Goal: Task Accomplishment & Management: Manage account settings

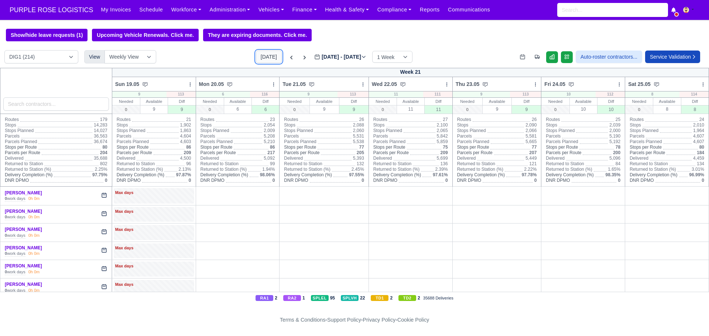
click at [256, 59] on button "[DATE]" at bounding box center [269, 57] width 26 height 13
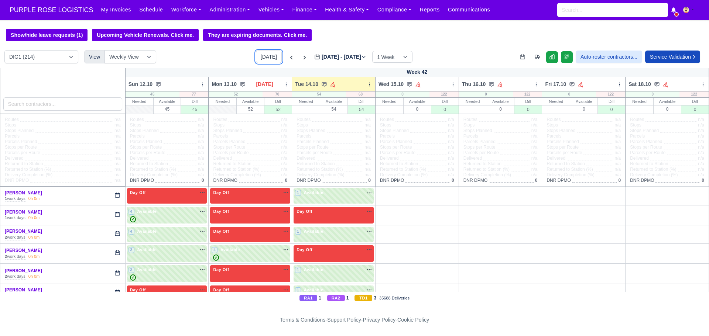
type input "[DATE]"
click at [68, 60] on select "DIG1 (214) DAK1 (1) GIMD (71)" at bounding box center [41, 56] width 74 height 13
select select "5"
click at [4, 51] on select "DIG1 (214) DAK1 (1) GIMD (71)" at bounding box center [41, 56] width 74 height 13
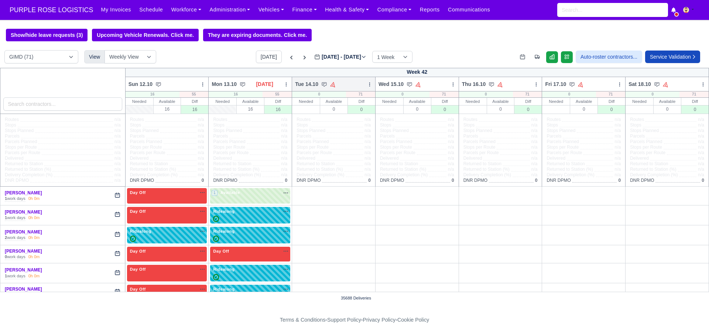
click at [367, 86] on icon at bounding box center [369, 84] width 5 height 5
click at [337, 112] on link "Bulk Status Change" at bounding box center [330, 110] width 83 height 13
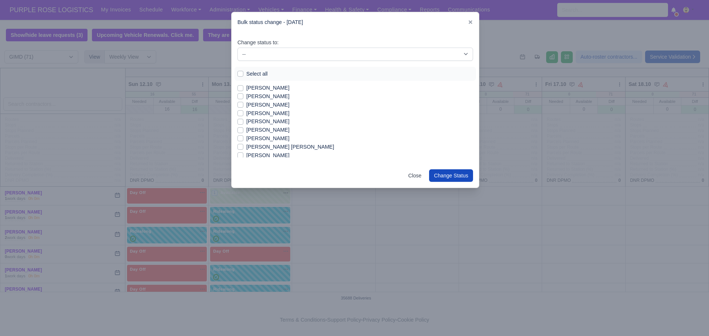
click at [246, 75] on label "Select all" at bounding box center [256, 74] width 21 height 8
click at [240, 75] on input "Select all" at bounding box center [240, 73] width 6 height 6
checkbox input "true"
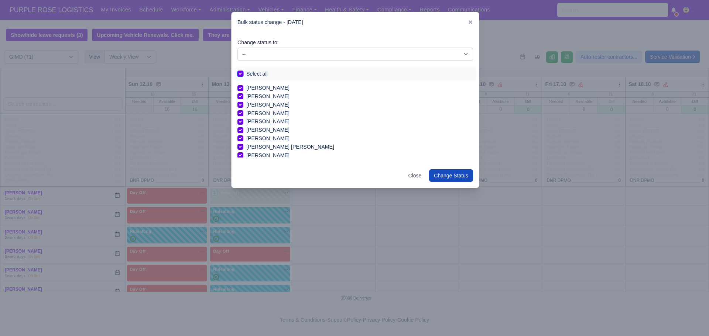
checkbox input "true"
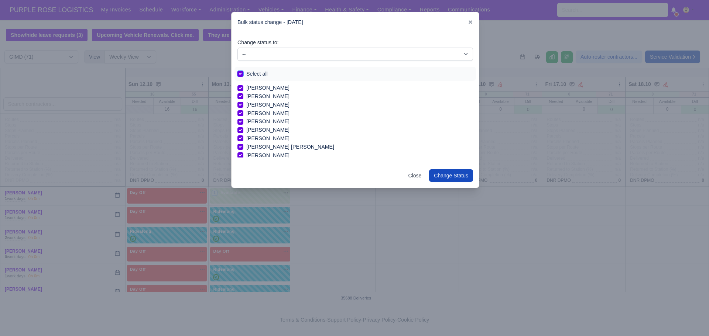
checkbox input "true"
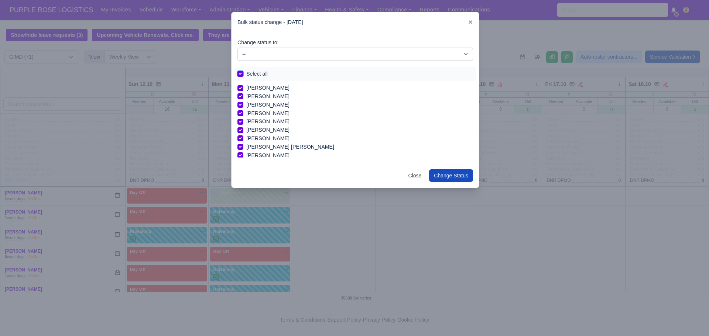
checkbox input "true"
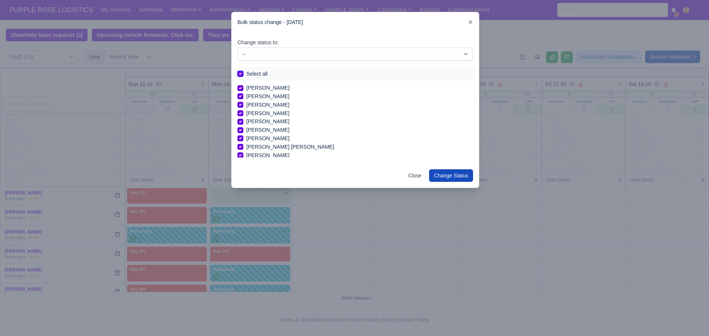
checkbox input "true"
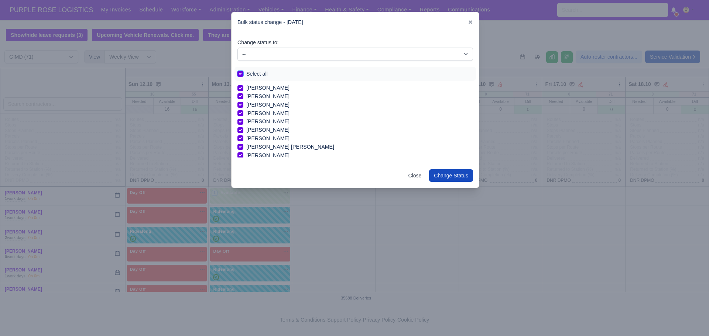
checkbox input "true"
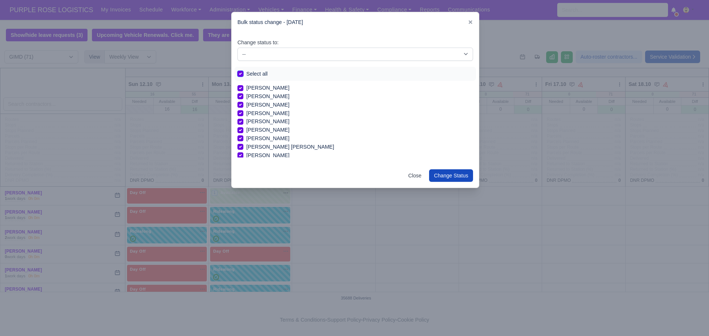
checkbox input "true"
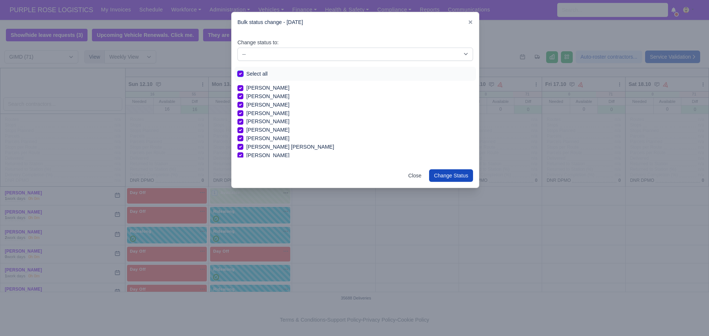
checkbox input "true"
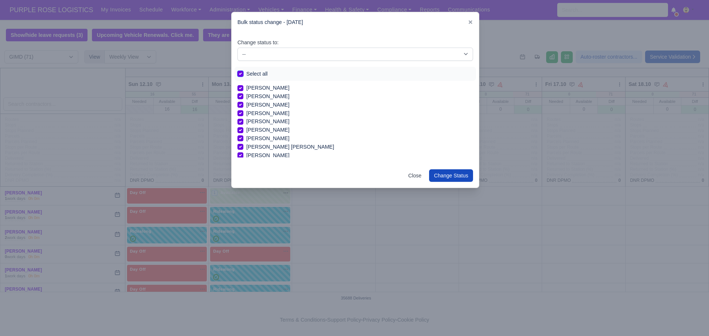
checkbox input "true"
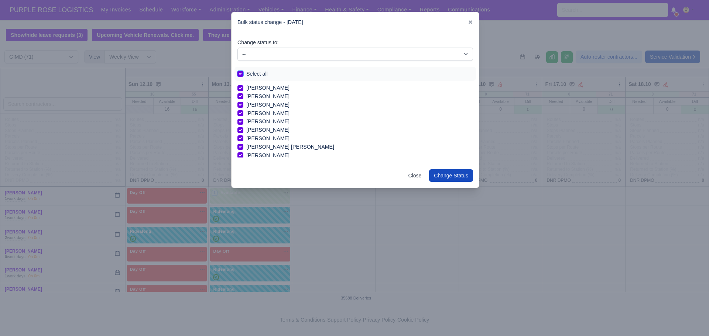
checkbox input "true"
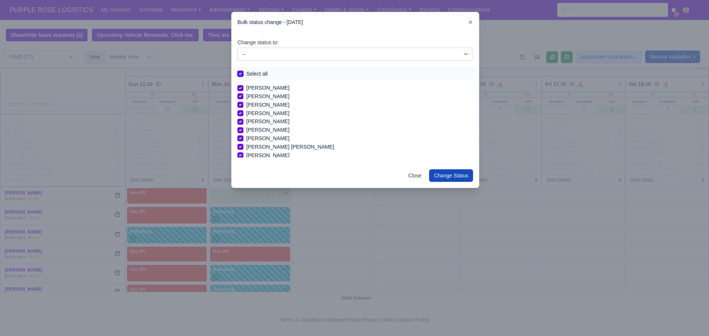
checkbox input "true"
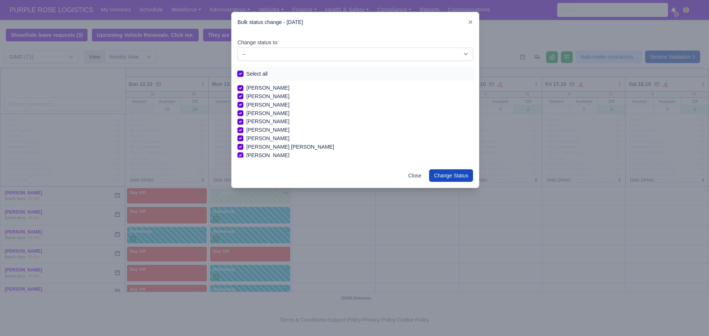
checkbox input "true"
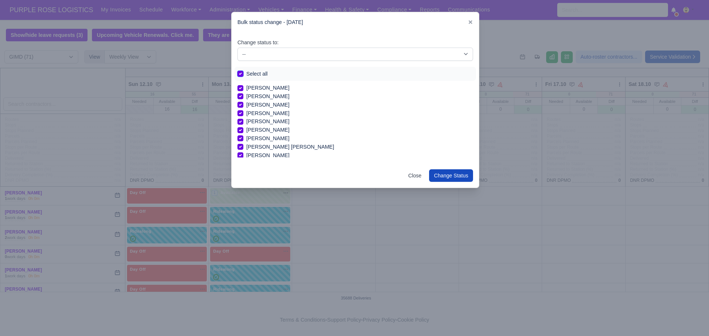
checkbox input "true"
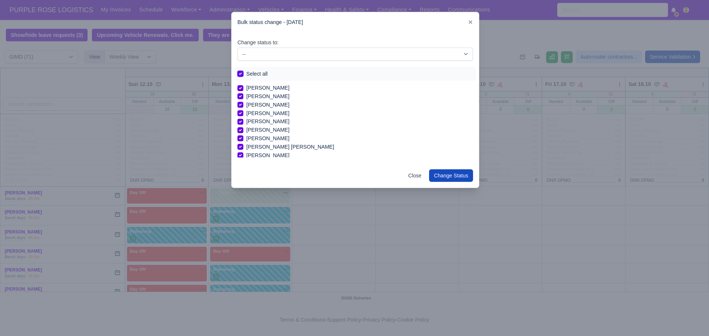
checkbox input "true"
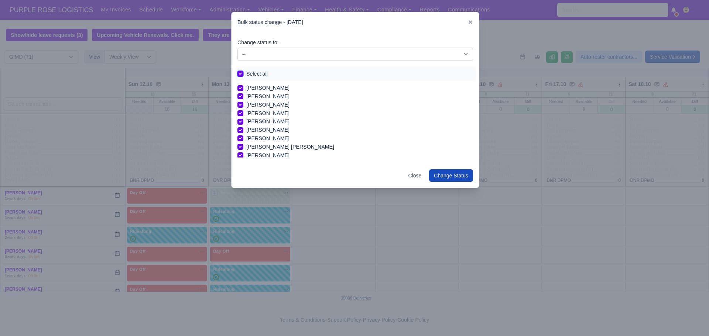
checkbox input "true"
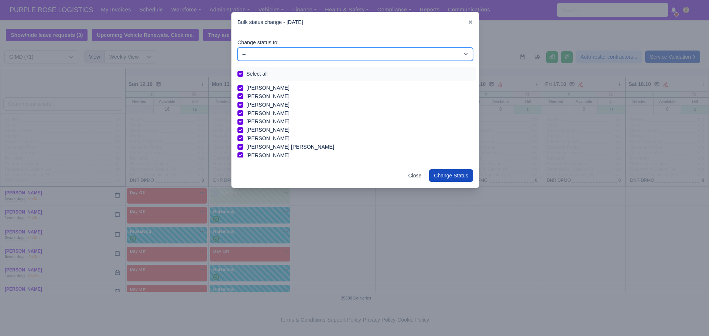
click at [264, 53] on select "-- Available Day Off Stand By Holiday In Office OSM Ridealong Nursery 1 Nursery…" at bounding box center [355, 54] width 236 height 13
select select "Day Off"
click at [237, 48] on select "-- Available Day Off Stand By Holiday In Office OSM Ridealong Nursery 1 Nursery…" at bounding box center [355, 54] width 236 height 13
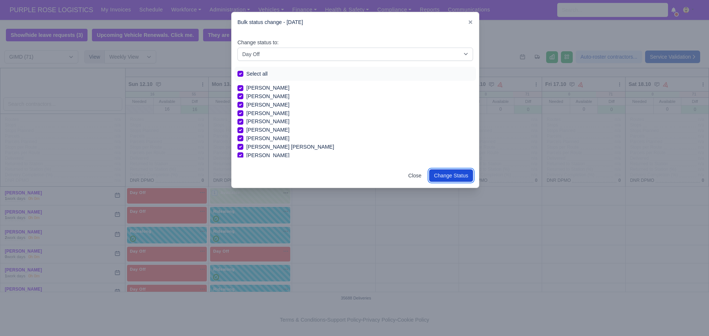
click at [442, 181] on button "Change Status" at bounding box center [451, 175] width 44 height 13
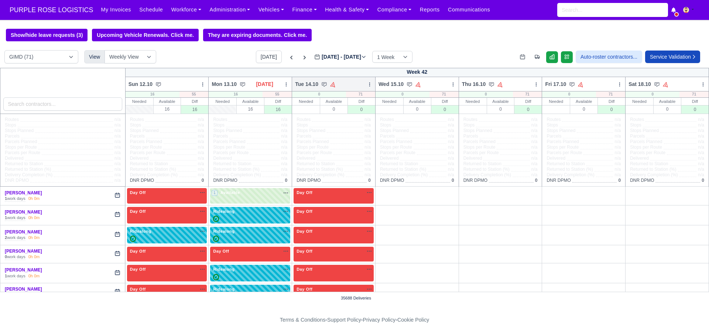
click at [367, 84] on icon at bounding box center [369, 84] width 5 height 5
click at [350, 110] on link "Bulk Status Change" at bounding box center [330, 110] width 83 height 13
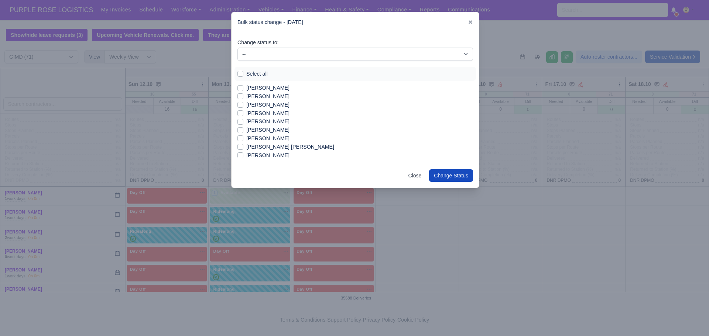
click at [246, 113] on label "[PERSON_NAME]" at bounding box center [267, 113] width 43 height 8
click at [240, 113] on input "[PERSON_NAME]" at bounding box center [240, 112] width 6 height 6
checkbox input "true"
click at [246, 139] on label "[PERSON_NAME]" at bounding box center [267, 138] width 43 height 8
click at [239, 139] on input "[PERSON_NAME]" at bounding box center [240, 137] width 6 height 6
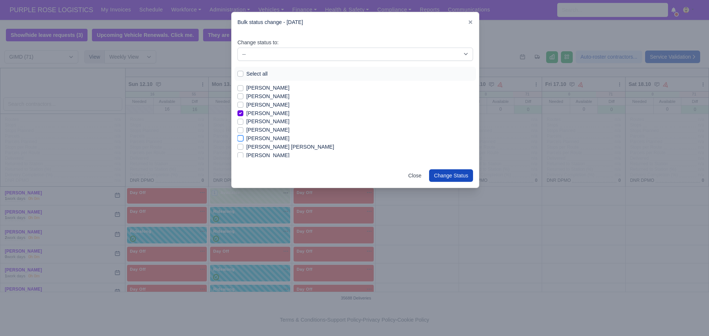
checkbox input "true"
click at [246, 137] on label "[PERSON_NAME]" at bounding box center [267, 135] width 43 height 8
click at [240, 137] on input "[PERSON_NAME]" at bounding box center [240, 134] width 6 height 6
checkbox input "true"
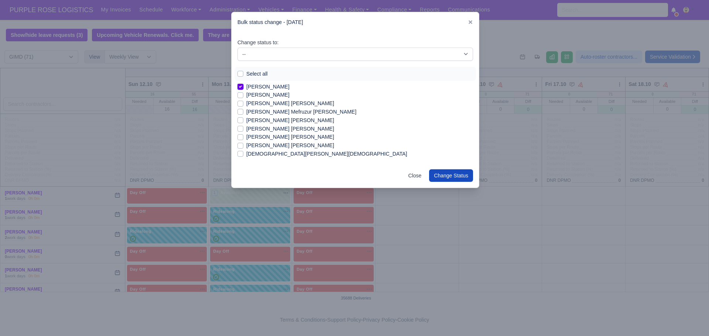
scroll to position [372, 0]
click at [246, 147] on label "[PERSON_NAME] [PERSON_NAME]" at bounding box center [290, 145] width 88 height 8
click at [240, 147] on input "[PERSON_NAME] [PERSON_NAME]" at bounding box center [240, 144] width 6 height 6
checkbox input "true"
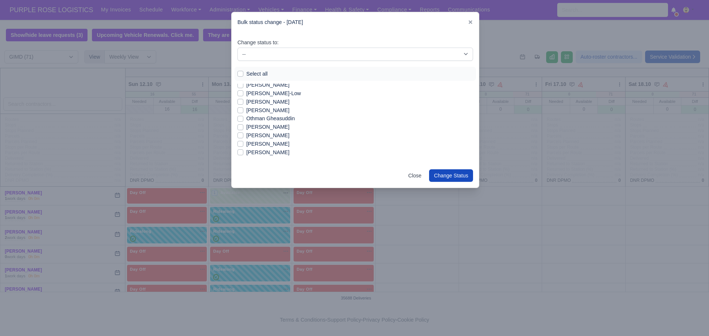
scroll to position [467, 0]
click at [246, 99] on label "[PERSON_NAME]" at bounding box center [267, 101] width 43 height 8
click at [240, 99] on input "[PERSON_NAME]" at bounding box center [240, 100] width 6 height 6
checkbox input "true"
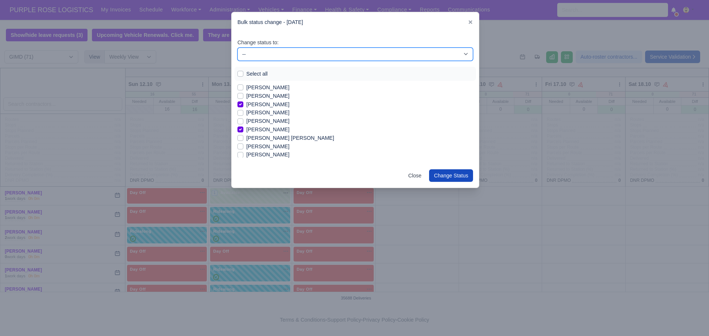
click at [285, 54] on select "-- Available Day Off Stand By Holiday In Office OSM Ridealong Nursery 1 Nursery…" at bounding box center [355, 54] width 236 height 13
select select "Available"
click at [237, 48] on select "-- Available Day Off Stand By Holiday In Office OSM Ridealong Nursery 1 Nursery…" at bounding box center [355, 54] width 236 height 13
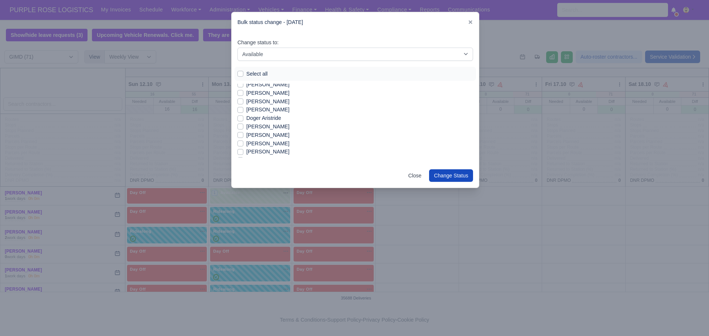
click at [239, 138] on div "[PERSON_NAME]" at bounding box center [355, 135] width 236 height 8
click at [246, 136] on label "[PERSON_NAME]" at bounding box center [267, 135] width 43 height 8
click at [240, 136] on input "[PERSON_NAME]" at bounding box center [240, 134] width 6 height 6
checkbox input "true"
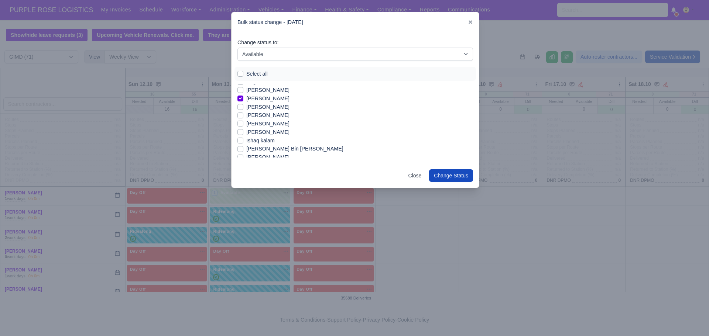
click at [246, 116] on label "[PERSON_NAME]" at bounding box center [267, 115] width 43 height 8
click at [238, 116] on input "[PERSON_NAME]" at bounding box center [240, 114] width 6 height 6
checkbox input "true"
click at [246, 122] on label "[PERSON_NAME]" at bounding box center [267, 123] width 43 height 8
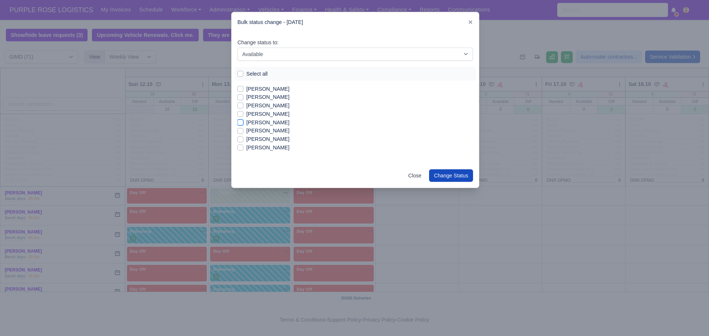
click at [241, 122] on input "[PERSON_NAME]" at bounding box center [240, 122] width 6 height 6
checkbox input "true"
click at [246, 89] on label "[PERSON_NAME]" at bounding box center [267, 89] width 43 height 8
click at [240, 89] on input "[PERSON_NAME]" at bounding box center [240, 88] width 6 height 6
checkbox input "true"
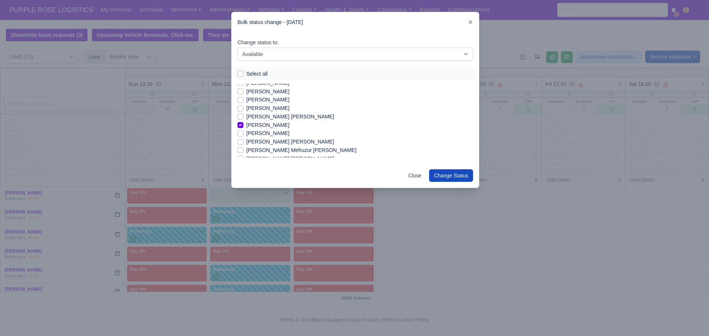
scroll to position [334, 0]
click at [246, 141] on label "[PERSON_NAME] [PERSON_NAME]" at bounding box center [290, 141] width 88 height 8
click at [240, 141] on input "[PERSON_NAME] [PERSON_NAME]" at bounding box center [240, 140] width 6 height 6
checkbox input "true"
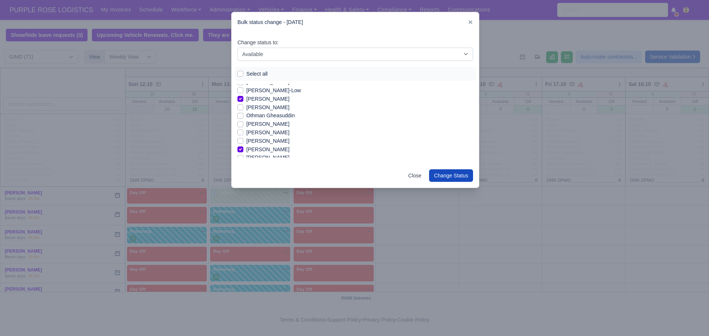
click at [246, 131] on label "[PERSON_NAME]" at bounding box center [267, 132] width 43 height 8
click at [239, 131] on input "[PERSON_NAME]" at bounding box center [240, 131] width 6 height 6
checkbox input "true"
click at [246, 118] on label "Ishaq kalam" at bounding box center [260, 116] width 28 height 8
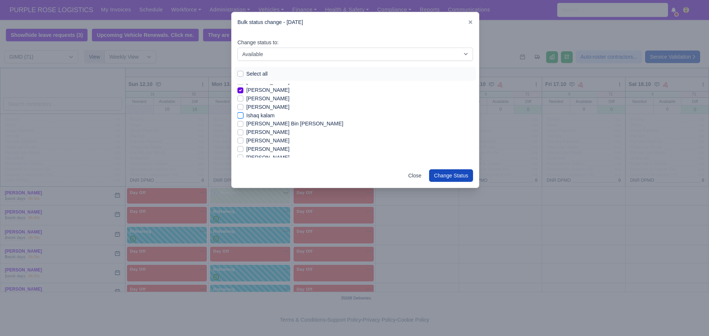
click at [239, 117] on input "Ishaq kalam" at bounding box center [240, 115] width 6 height 6
checkbox input "true"
click at [246, 148] on label "[PERSON_NAME] [PERSON_NAME]" at bounding box center [290, 147] width 88 height 8
click at [240, 148] on input "[PERSON_NAME] [PERSON_NAME]" at bounding box center [240, 146] width 6 height 6
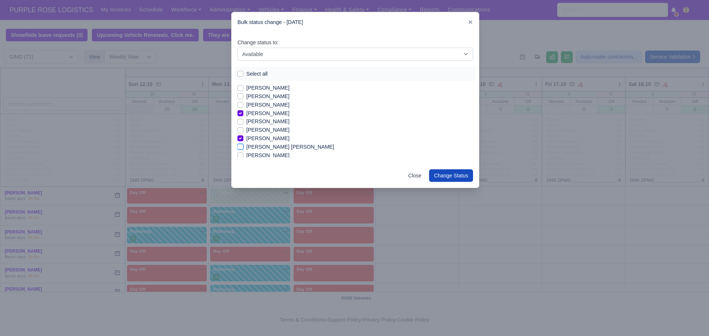
checkbox input "true"
click at [239, 158] on div "[PERSON_NAME]" at bounding box center [355, 154] width 236 height 8
click at [246, 154] on label "[PERSON_NAME]" at bounding box center [267, 154] width 43 height 8
click at [240, 154] on input "[PERSON_NAME]" at bounding box center [240, 153] width 6 height 6
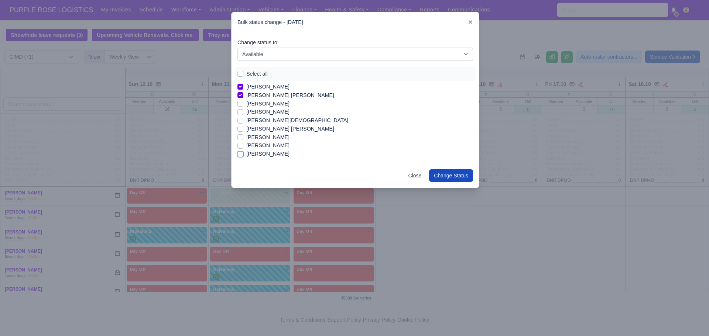
checkbox input "true"
click at [246, 117] on label "[PERSON_NAME]" at bounding box center [267, 117] width 43 height 8
click at [241, 117] on input "[PERSON_NAME]" at bounding box center [240, 116] width 6 height 6
checkbox input "true"
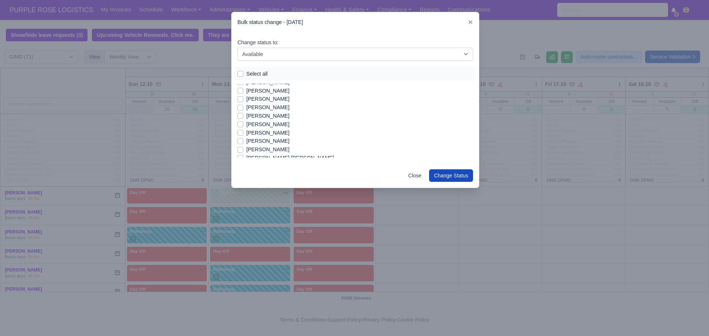
scroll to position [291, 0]
click at [246, 125] on label "[PERSON_NAME]" at bounding box center [267, 125] width 43 height 8
click at [239, 125] on input "[PERSON_NAME]" at bounding box center [240, 124] width 6 height 6
checkbox input "true"
click at [448, 178] on button "Change Status" at bounding box center [451, 175] width 44 height 13
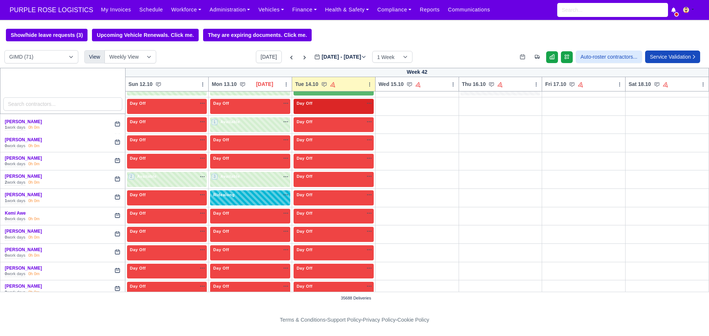
scroll to position [590, 0]
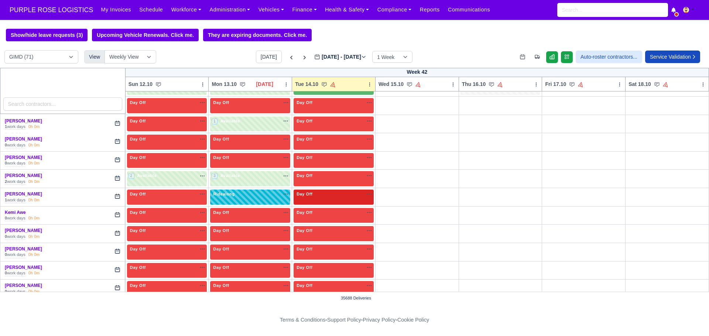
click at [328, 199] on div "Day Off Available" at bounding box center [334, 197] width 80 height 15
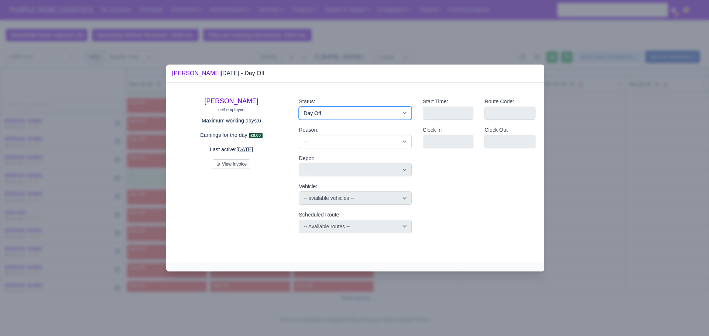
click at [339, 114] on select "Available Day Off Stand By Holiday Other Depot In Office OSM Ridealong Nursery …" at bounding box center [355, 113] width 113 height 13
select select "Ridealong"
click at [299, 107] on select "Available Day Off Stand By Holiday Other Depot In Office OSM Ridealong Nursery …" at bounding box center [355, 113] width 113 height 13
select select
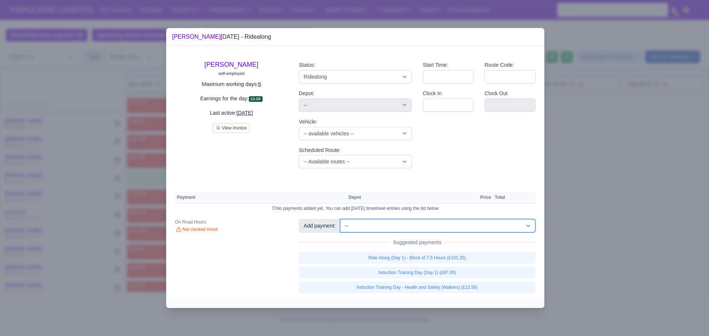
click at [415, 226] on select "-- Additional Hour Support (£14.50) Additional Hour Support (Walkers) (£13.50) …" at bounding box center [437, 225] width 195 height 13
click at [379, 223] on select "-- Additional Hour Support (£14.50) Additional Hour Support (Walkers) (£13.50) …" at bounding box center [437, 225] width 195 height 13
click at [384, 224] on select "-- Additional Hour Support (£14.50) Additional Hour Support (Walkers) (£13.50) …" at bounding box center [437, 225] width 195 height 13
click at [340, 219] on select "-- Additional Hour Support (£14.50) Additional Hour Support (Walkers) (£13.50) …" at bounding box center [437, 225] width 195 height 13
select select "5"
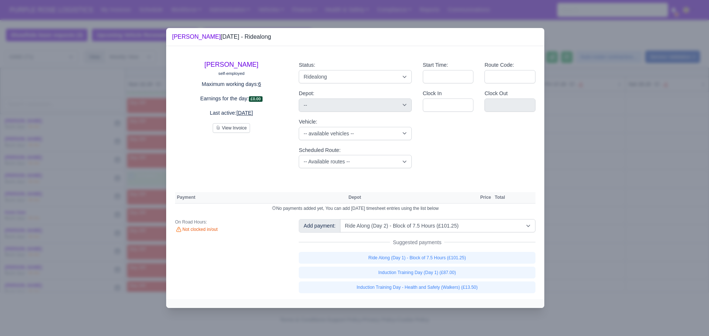
select select
select select "5"
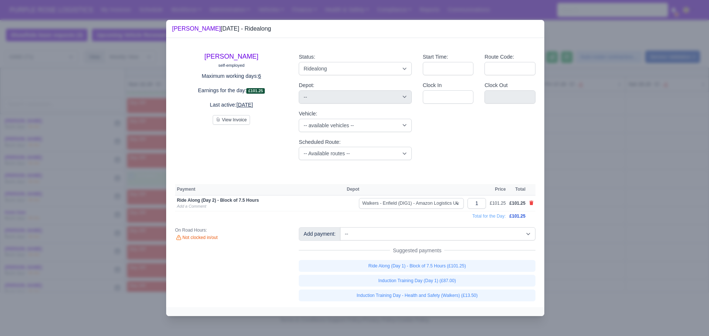
drag, startPoint x: 487, startPoint y: 148, endPoint x: 565, endPoint y: 112, distance: 86.4
click at [565, 112] on div at bounding box center [354, 168] width 709 height 336
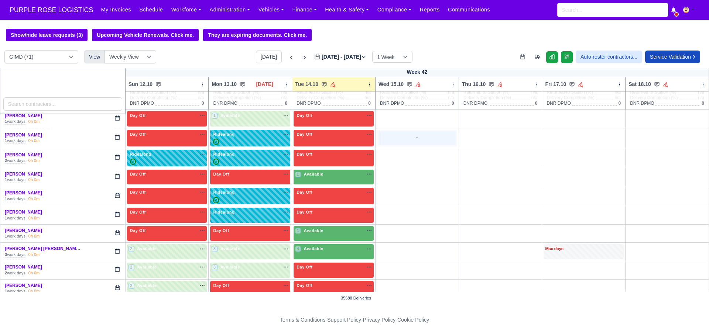
scroll to position [77, 0]
click at [348, 200] on div "Day Off Available" at bounding box center [334, 196] width 80 height 17
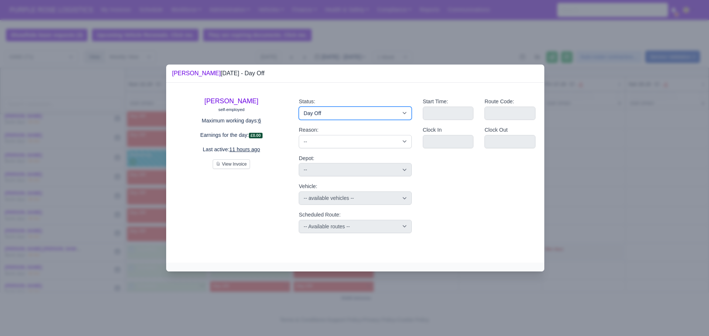
click at [324, 115] on select "Available Day Off Stand By Holiday Other Depot In Office OSM Ridealong Nursery …" at bounding box center [355, 113] width 113 height 13
select select "Ridealong"
click at [299, 107] on select "Available Day Off Stand By Holiday Other Depot In Office OSM Ridealong Nursery …" at bounding box center [355, 113] width 113 height 13
select select
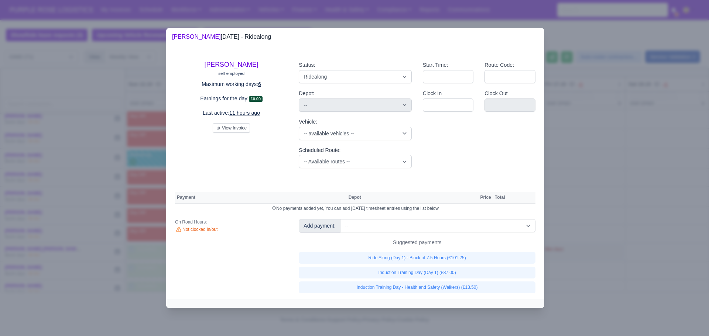
click at [431, 234] on div "Add payment: -- Additional Hour Support (£14.50) Additional Hour Support (Walke…" at bounding box center [417, 256] width 248 height 74
click at [428, 227] on select "-- Additional Hour Support (£14.50) Additional Hour Support (Walkers) (£13.50) …" at bounding box center [437, 225] width 195 height 13
click at [340, 219] on select "-- Additional Hour Support (£14.50) Additional Hour Support (Walkers) (£13.50) …" at bounding box center [437, 225] width 195 height 13
select select "5"
select select
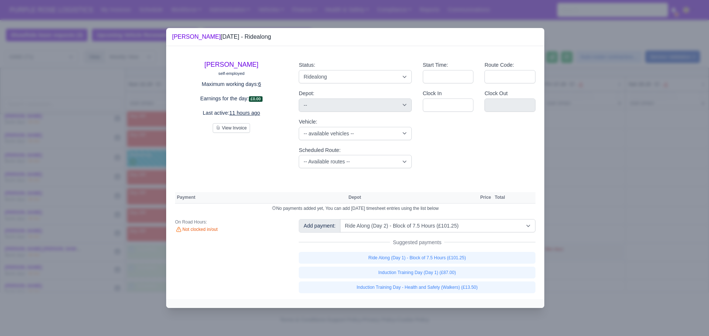
select select "5"
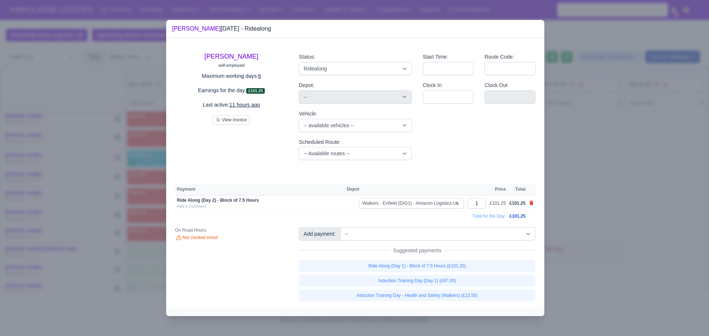
click at [618, 142] on div at bounding box center [354, 168] width 709 height 336
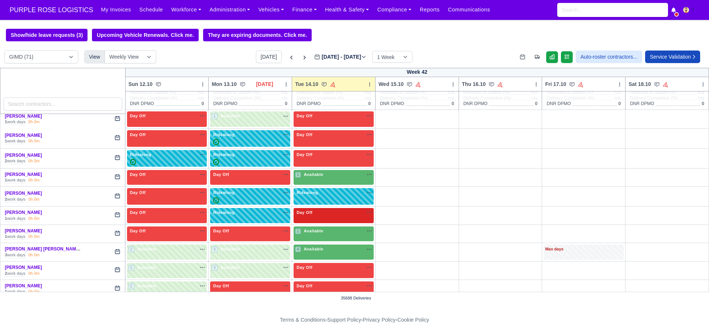
click at [333, 214] on div "Day Off Available" at bounding box center [333, 213] width 77 height 6
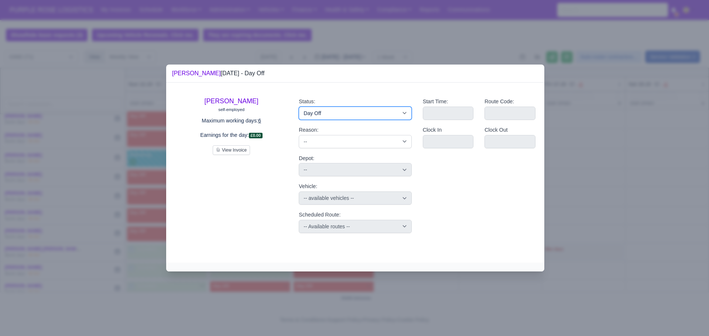
click at [332, 111] on select "Available Day Off Stand By Holiday Other Depot In Office OSM Ridealong Nursery …" at bounding box center [355, 113] width 113 height 13
select select "Ridealong"
click at [299, 107] on select "Available Day Off Stand By Holiday Other Depot In Office OSM Ridealong Nursery …" at bounding box center [355, 113] width 113 height 13
select select
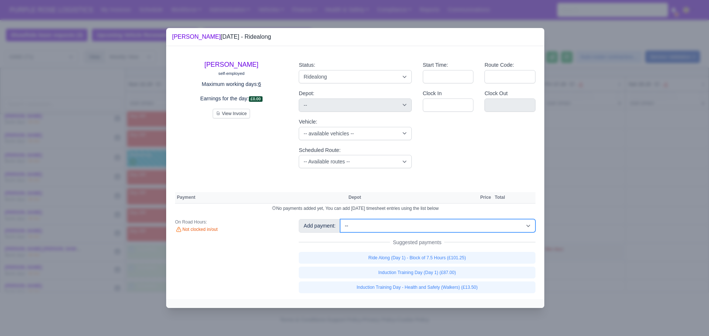
click at [365, 229] on select "-- Additional Hour Support (£14.50) Additional Hour Support (Walkers) (£13.50) …" at bounding box center [437, 225] width 195 height 13
click at [340, 219] on select "-- Additional Hour Support (£14.50) Additional Hour Support (Walkers) (£13.50) …" at bounding box center [437, 225] width 195 height 13
select select "5"
select select
select select "5"
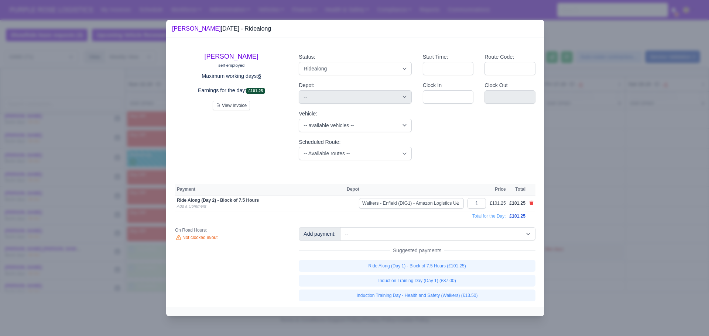
click at [584, 144] on div at bounding box center [354, 168] width 709 height 336
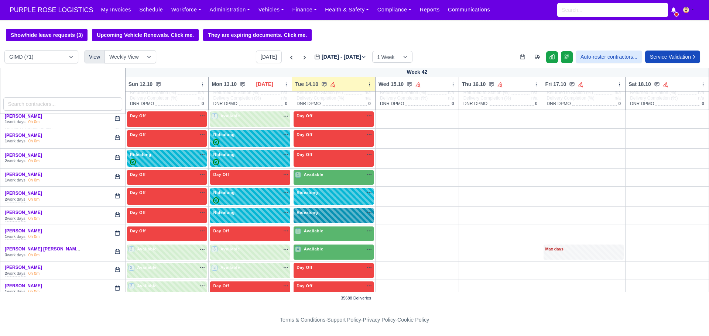
click at [345, 213] on div "Ridealong na" at bounding box center [333, 213] width 77 height 6
select select "Ridealong"
select select "5"
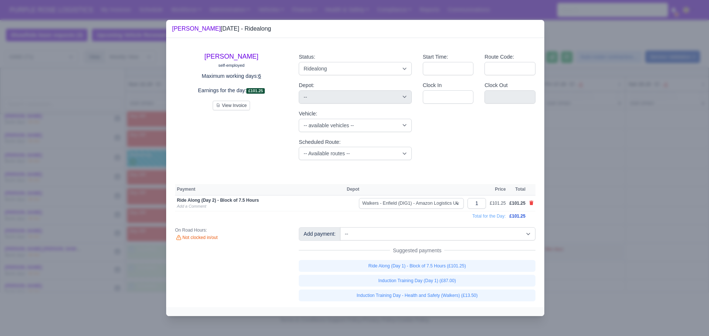
click at [582, 178] on div at bounding box center [354, 168] width 709 height 336
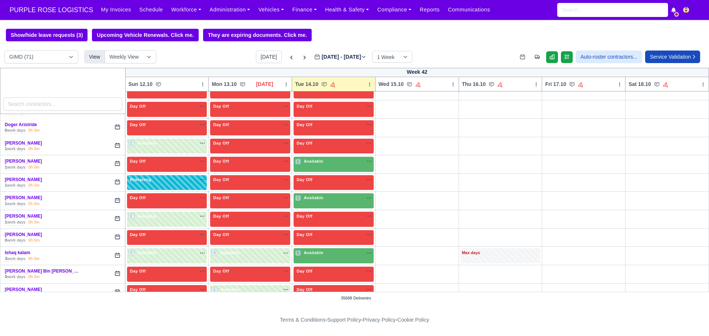
scroll to position [422, 0]
click at [330, 178] on div "Day Off Available" at bounding box center [333, 179] width 77 height 6
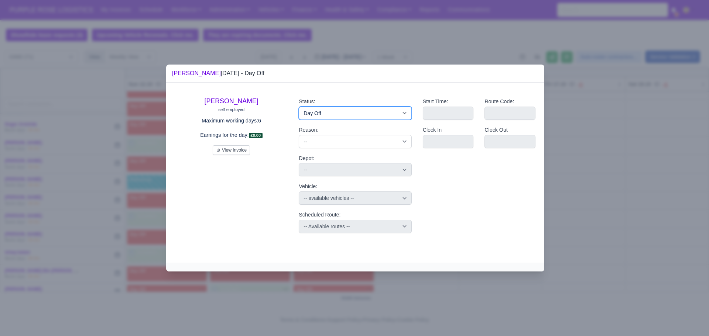
click at [345, 115] on select "Available Day Off Stand By Holiday Other Depot In Office OSM Ridealong Nursery …" at bounding box center [355, 113] width 113 height 13
select select "Ridealong"
click at [299, 107] on select "Available Day Off Stand By Holiday Other Depot In Office OSM Ridealong Nursery …" at bounding box center [355, 113] width 113 height 13
select select
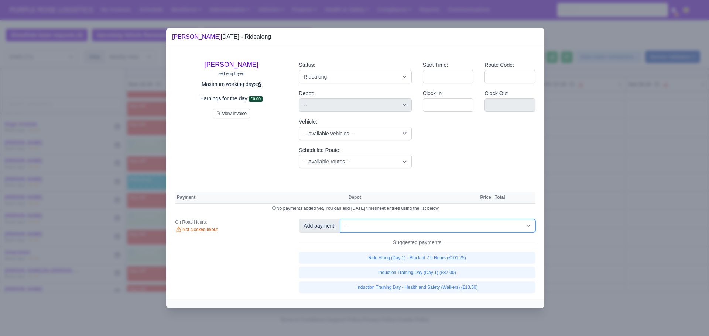
click at [391, 225] on select "-- Additional Hour Support (£14.50) Additional Hour Support (Walkers) (£13.50) …" at bounding box center [437, 225] width 195 height 13
click at [516, 227] on select "-- Additional Hour Support (£14.50) Additional Hour Support (Walkers) (£13.50) …" at bounding box center [437, 225] width 195 height 13
click at [340, 219] on select "-- Additional Hour Support (£14.50) Additional Hour Support (Walkers) (£13.50) …" at bounding box center [437, 225] width 195 height 13
select select "5"
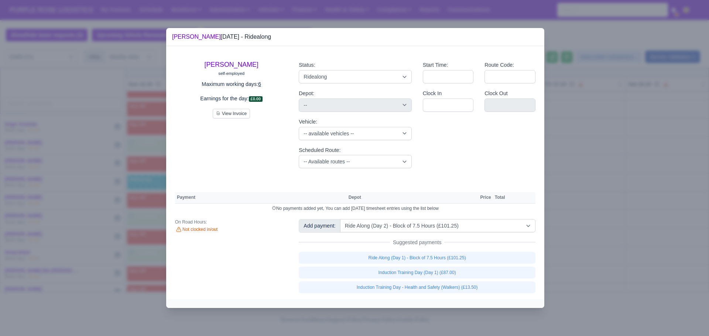
select select
select select "5"
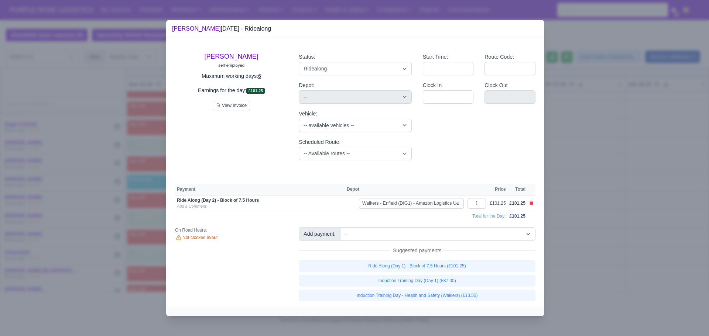
click at [604, 145] on div at bounding box center [354, 168] width 709 height 336
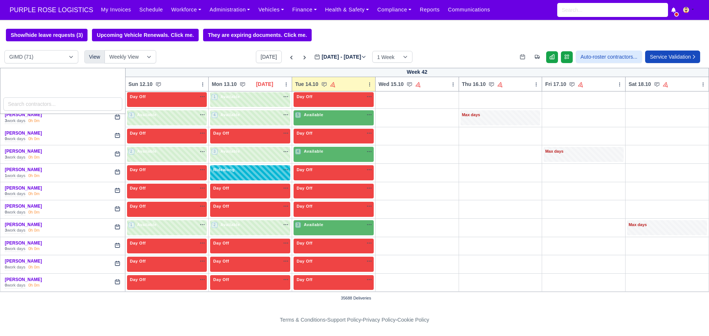
scroll to position [1201, 0]
click at [329, 228] on div "3 Available na" at bounding box center [333, 225] width 77 height 6
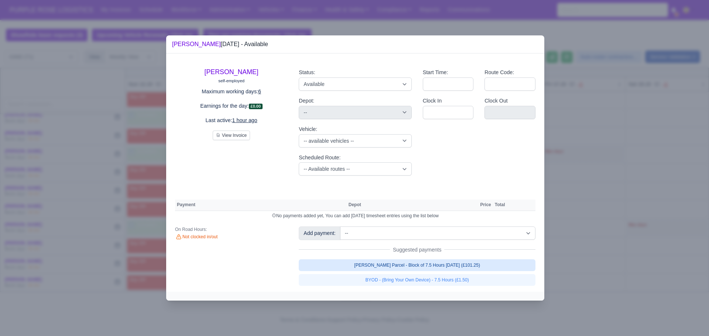
click at [398, 266] on link "[PERSON_NAME] Parcel - Block of 7.5 Hours [DATE] (£101.25)" at bounding box center [417, 266] width 237 height 12
select select "5"
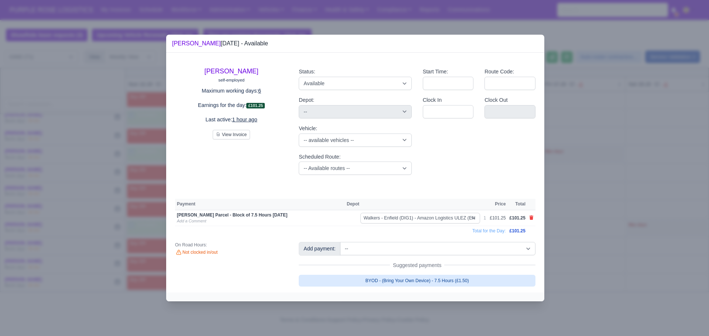
click at [397, 281] on link "BYOD - (Bring Your Own Device) - 7.5 Hours (£1.50)" at bounding box center [417, 281] width 237 height 12
select select "5"
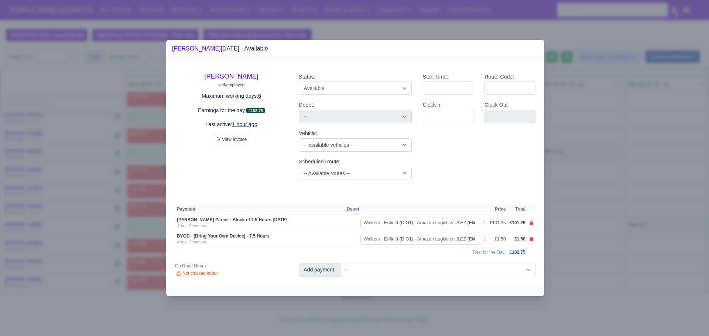
click at [583, 154] on div at bounding box center [354, 168] width 709 height 336
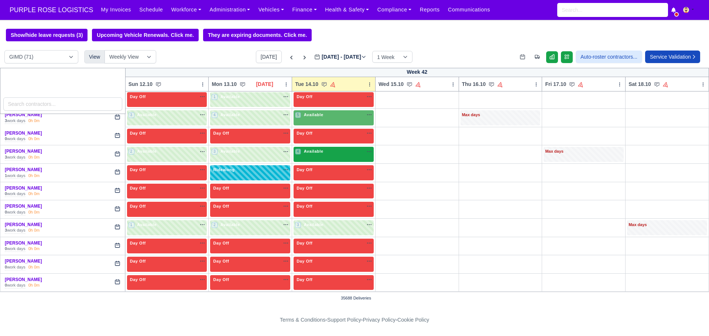
click at [322, 154] on div "4 Available na" at bounding box center [333, 151] width 77 height 6
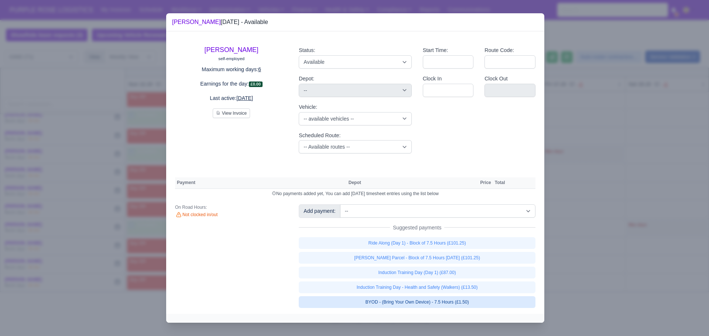
click at [413, 303] on link "BYOD - (Bring Your Own Device) - 7.5 Hours (£1.50)" at bounding box center [417, 302] width 237 height 12
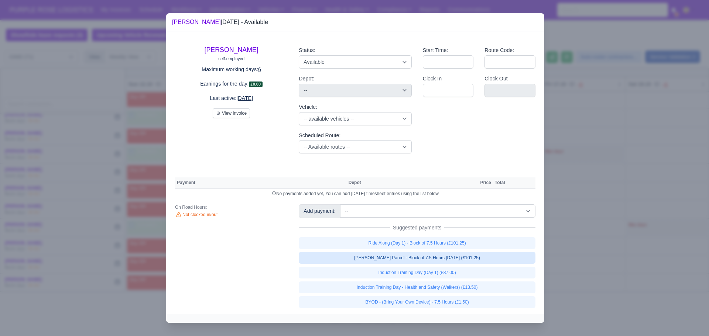
select select "5"
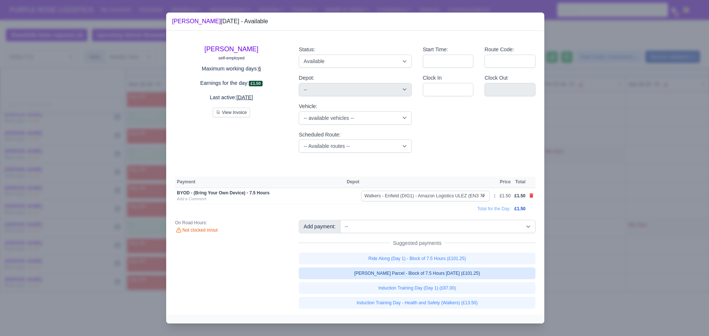
click at [413, 278] on link "[PERSON_NAME] Parcel - Block of 7.5 Hours [DATE] (£101.25)" at bounding box center [417, 274] width 237 height 12
select select "5"
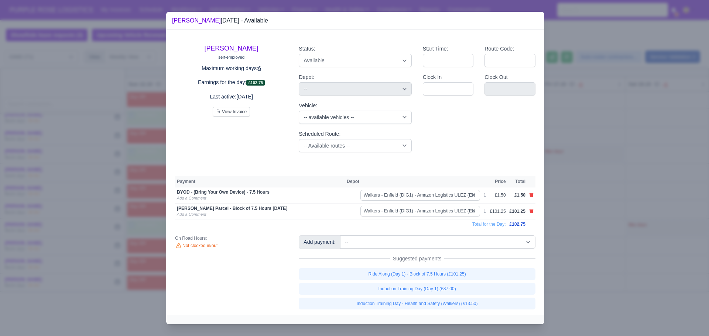
click at [619, 161] on div at bounding box center [354, 168] width 709 height 336
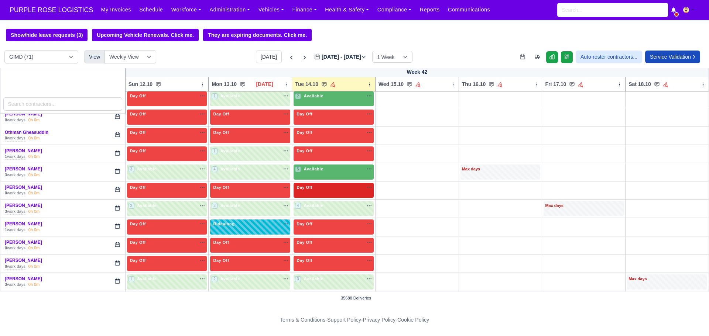
scroll to position [1146, 0]
click at [330, 169] on div "5 Available na" at bounding box center [333, 170] width 77 height 6
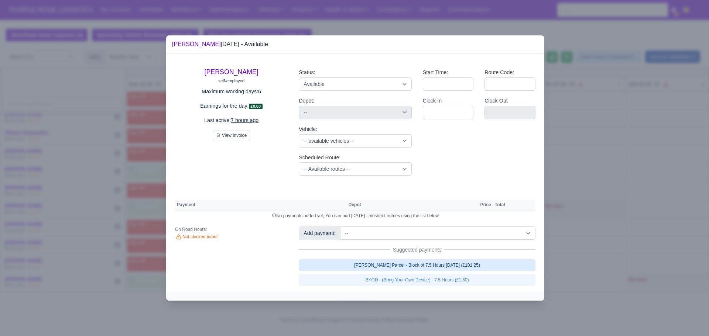
click at [395, 268] on link "[PERSON_NAME] Parcel - Block of 7.5 Hours [DATE] (£101.25)" at bounding box center [417, 266] width 237 height 12
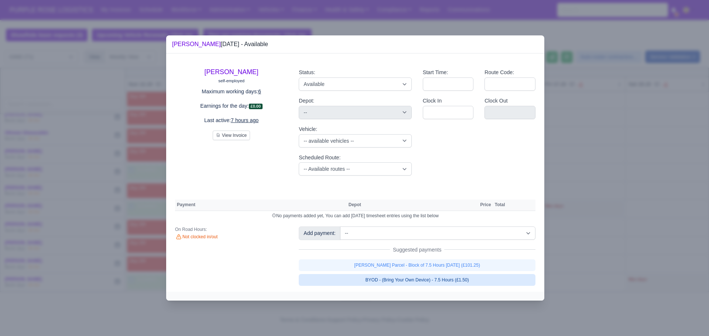
click at [398, 280] on link "BYOD - (Bring Your Own Device) - 7.5 Hours (£1.50)" at bounding box center [417, 280] width 237 height 12
select select "5"
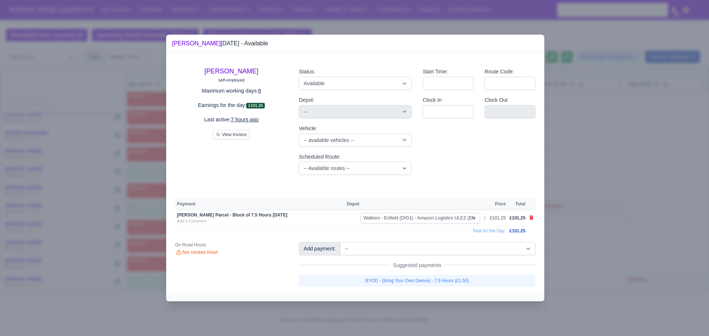
select select "5"
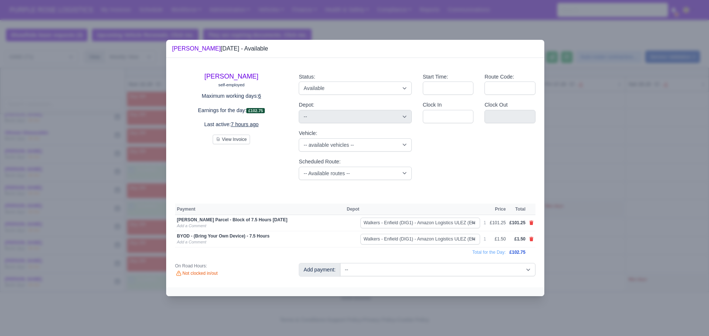
click at [575, 173] on div at bounding box center [354, 168] width 709 height 336
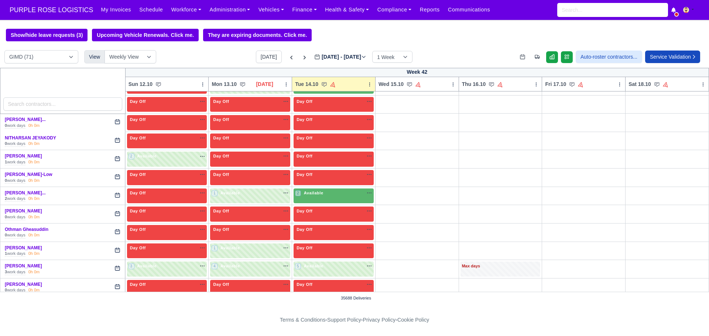
scroll to position [1049, 0]
click at [337, 198] on div "2 Available na" at bounding box center [333, 195] width 77 height 8
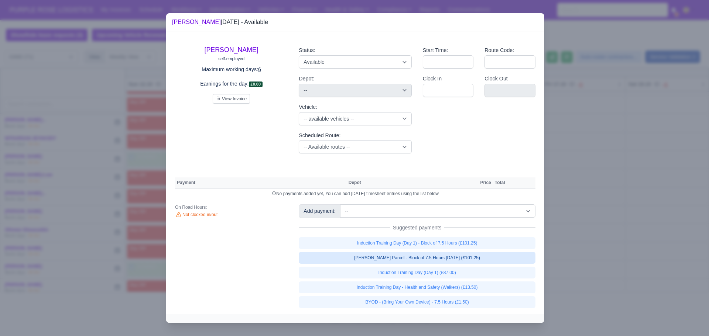
click at [411, 261] on link "[PERSON_NAME] Parcel - Block of 7.5 Hours [DATE] (£101.25)" at bounding box center [417, 258] width 237 height 12
select select "5"
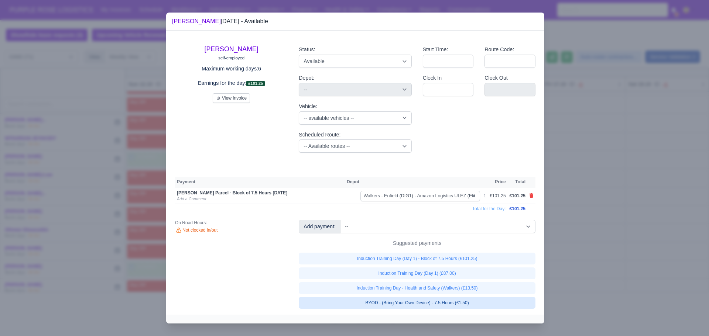
click at [428, 302] on link "BYOD - (Bring Your Own Device) - 7.5 Hours (£1.50)" at bounding box center [417, 303] width 237 height 12
select select "5"
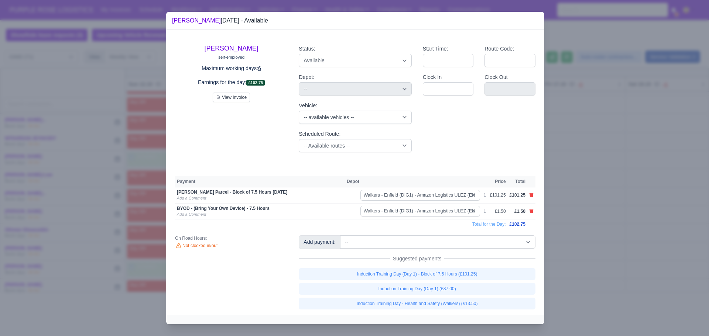
drag, startPoint x: 583, startPoint y: 187, endPoint x: 564, endPoint y: 187, distance: 18.8
click at [564, 187] on div at bounding box center [354, 168] width 709 height 336
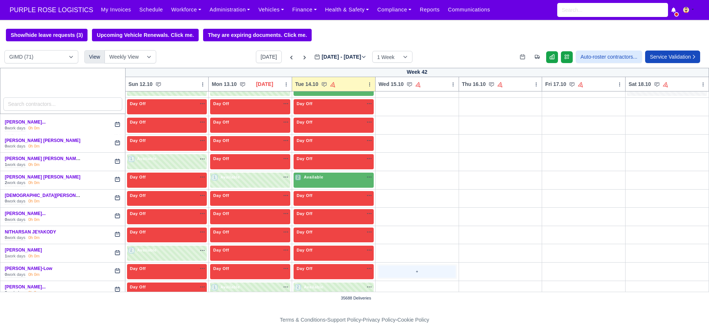
scroll to position [940, 0]
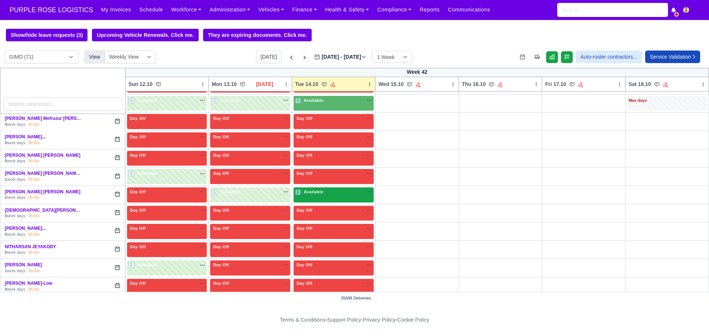
click at [336, 191] on div "2 Available na" at bounding box center [333, 192] width 77 height 6
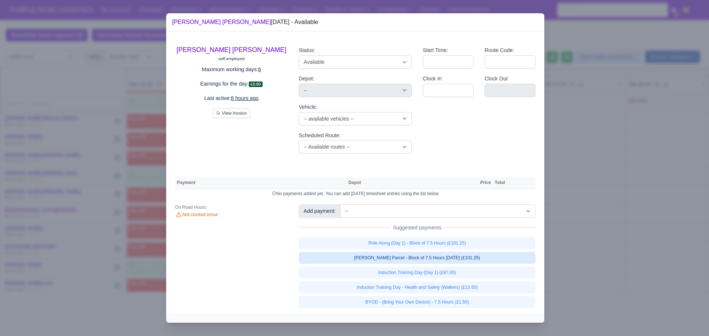
click at [434, 262] on link "[PERSON_NAME] Parcel - Block of 7.5 Hours [DATE] (£101.25)" at bounding box center [417, 258] width 237 height 12
select select "5"
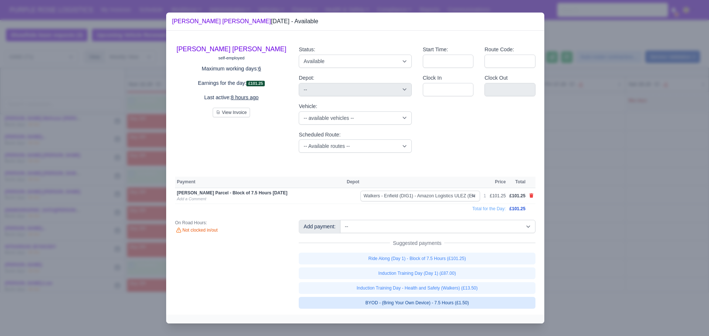
click at [421, 302] on link "BYOD - (Bring Your Own Device) - 7.5 Hours (£1.50)" at bounding box center [417, 303] width 237 height 12
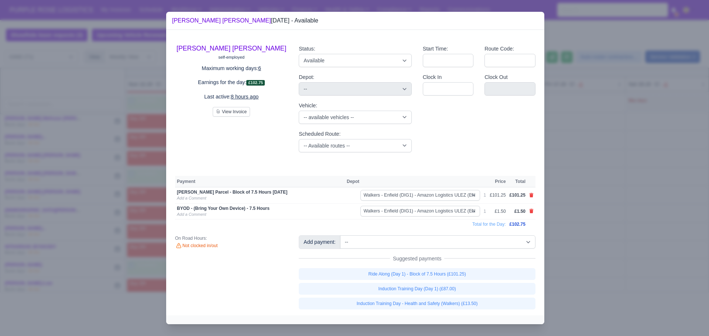
click at [597, 171] on div at bounding box center [354, 168] width 709 height 336
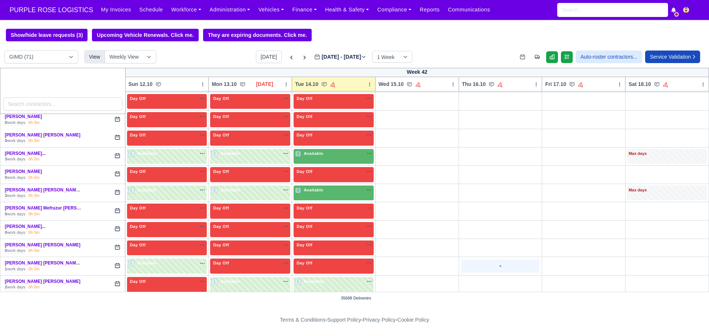
scroll to position [837, 0]
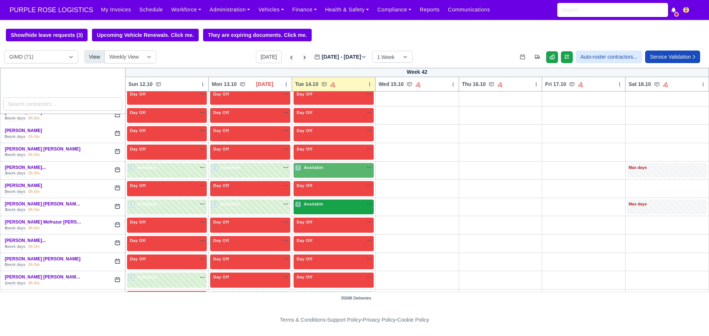
click at [334, 208] on div "3 Available na" at bounding box center [333, 204] width 77 height 6
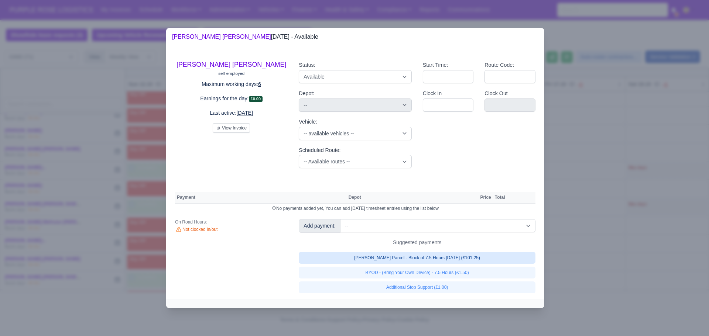
click at [433, 260] on link "[PERSON_NAME] Parcel - Block of 7.5 Hours [DATE] (£101.25)" at bounding box center [417, 258] width 237 height 12
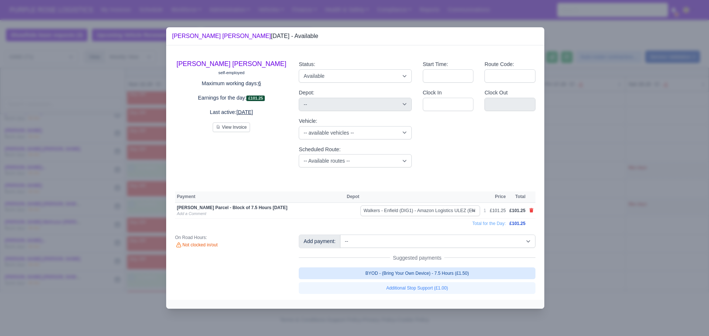
click at [431, 275] on link "BYOD - (Bring Your Own Device) - 7.5 Hours (£1.50)" at bounding box center [417, 274] width 237 height 12
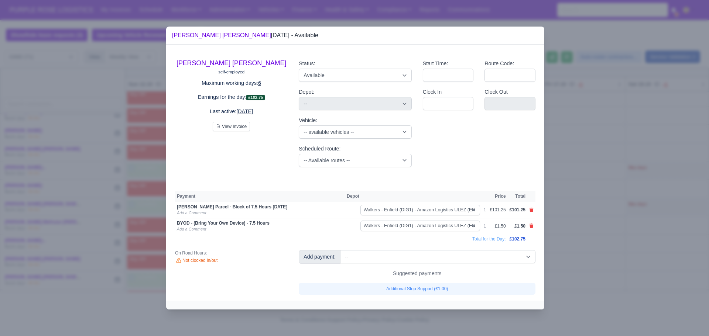
click at [597, 198] on div at bounding box center [354, 168] width 709 height 336
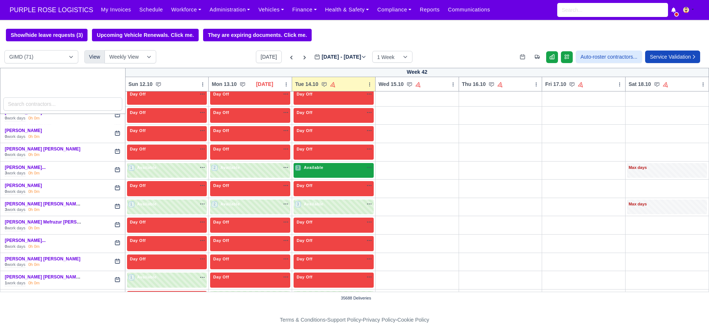
click at [336, 170] on div "3 Available na" at bounding box center [333, 168] width 77 height 6
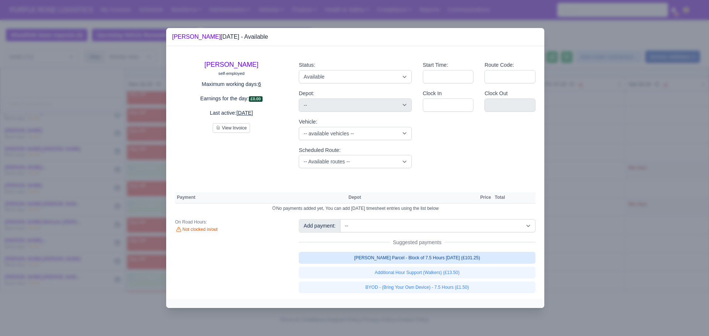
click at [434, 262] on link "[PERSON_NAME] Parcel - Block of 7.5 Hours [DATE] (£101.25)" at bounding box center [417, 258] width 237 height 12
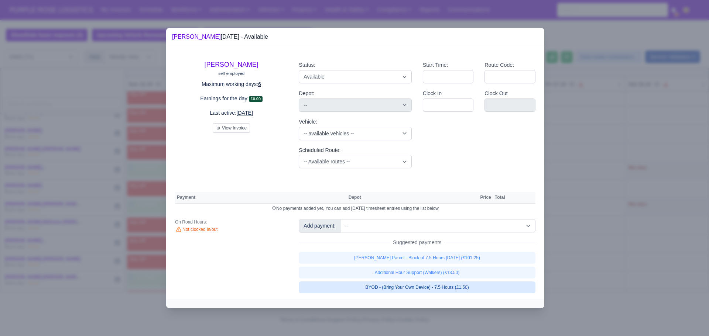
click at [437, 285] on link "BYOD - (Bring Your Own Device) - 7.5 Hours (£1.50)" at bounding box center [417, 288] width 237 height 12
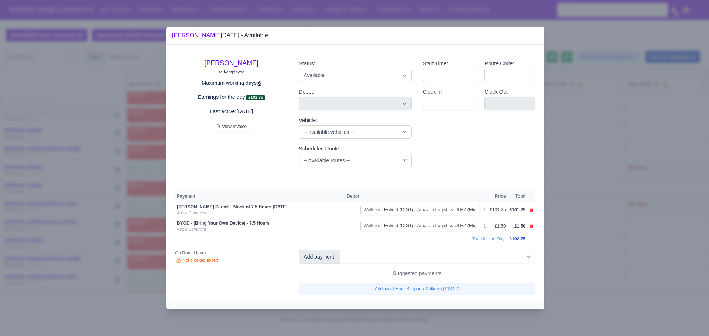
click at [611, 174] on div at bounding box center [354, 168] width 709 height 336
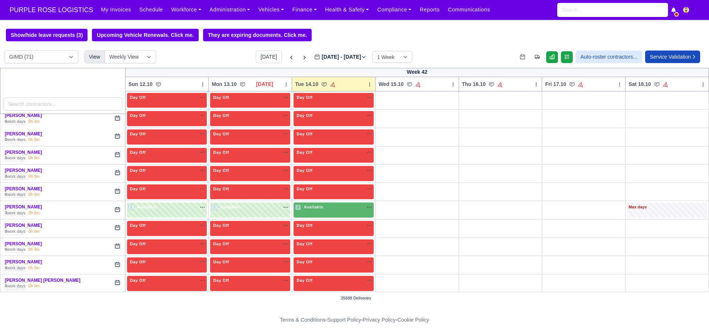
scroll to position [702, 0]
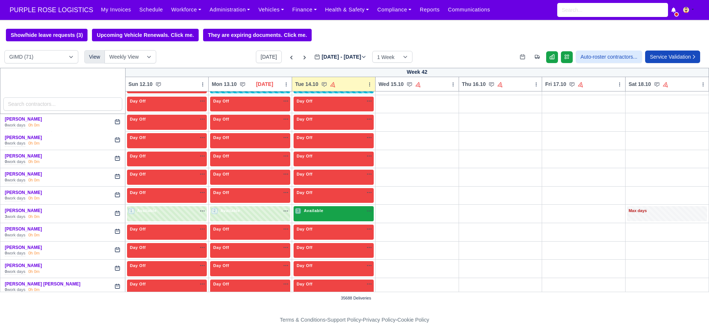
click at [343, 216] on div "3 Available na" at bounding box center [333, 212] width 77 height 8
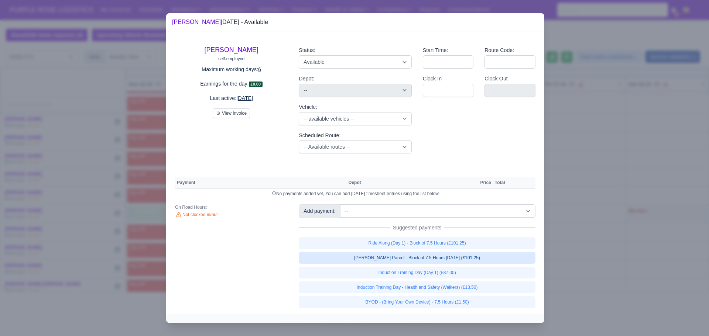
click at [404, 261] on link "[PERSON_NAME] Parcel - Block of 7.5 Hours [DATE] (£101.25)" at bounding box center [417, 258] width 237 height 12
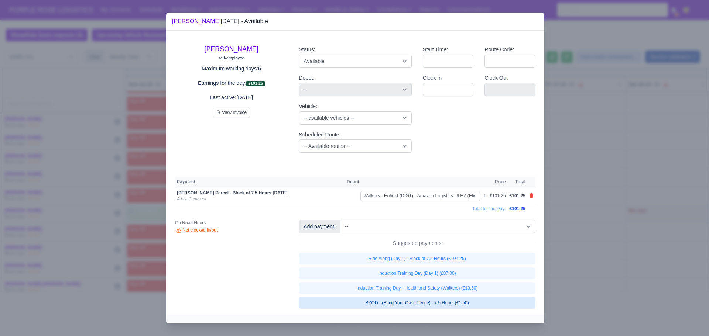
click at [404, 302] on link "BYOD - (Bring Your Own Device) - 7.5 Hours (£1.50)" at bounding box center [417, 303] width 237 height 12
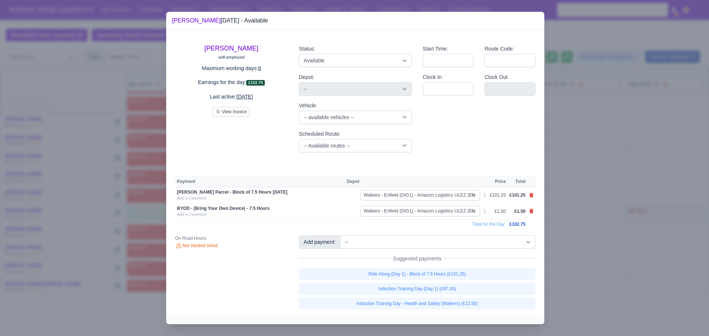
click at [571, 190] on div at bounding box center [354, 168] width 709 height 336
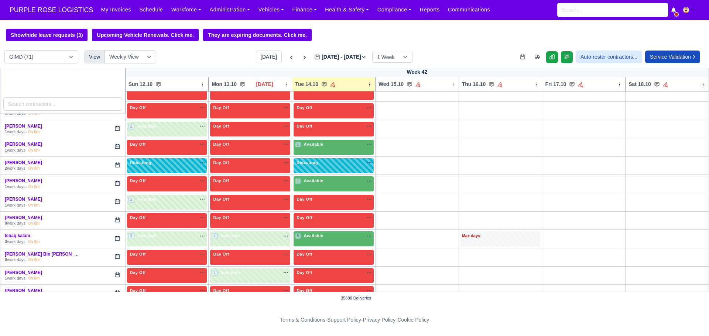
scroll to position [438, 0]
click at [326, 234] on div "5 Available" at bounding box center [334, 239] width 80 height 15
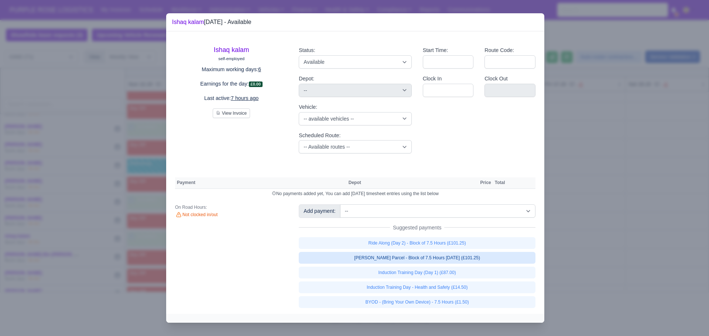
click at [411, 261] on link "[PERSON_NAME] Parcel - Block of 7.5 Hours [DATE] (£101.25)" at bounding box center [417, 258] width 237 height 12
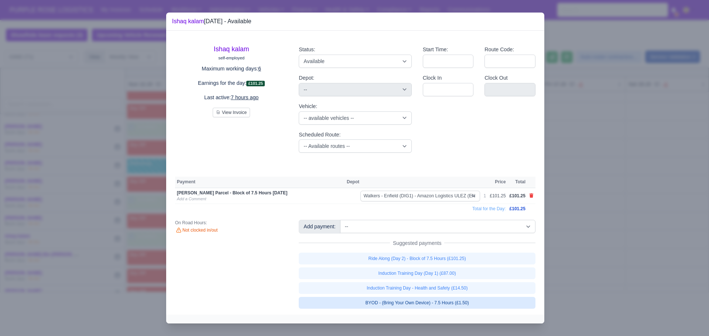
click at [409, 306] on link "BYOD - (Bring Your Own Device) - 7.5 Hours (£1.50)" at bounding box center [417, 303] width 237 height 12
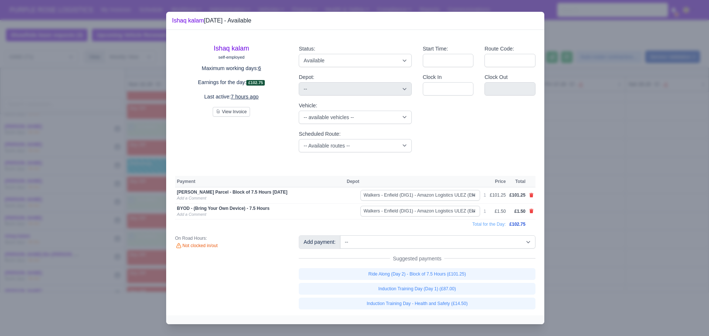
click at [616, 151] on div at bounding box center [354, 168] width 709 height 336
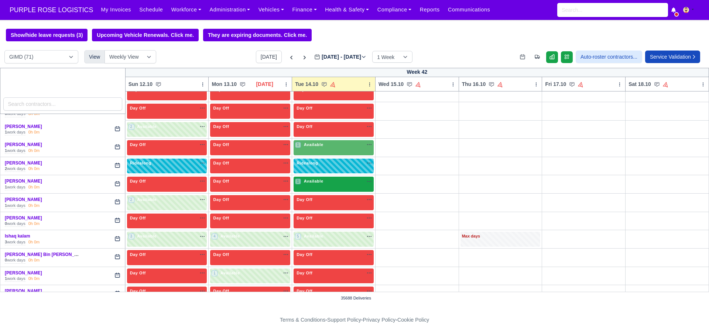
click at [325, 186] on div "1 Available na" at bounding box center [333, 182] width 77 height 8
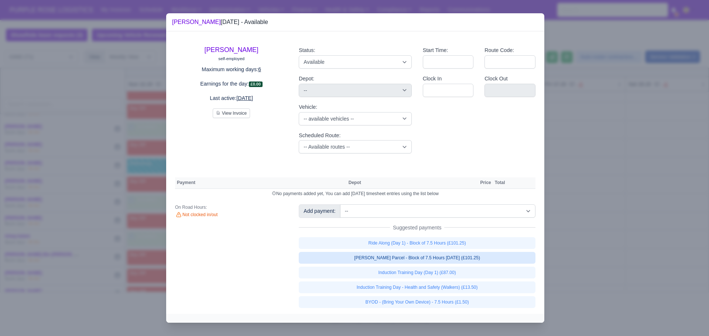
click at [422, 260] on link "[PERSON_NAME] Parcel - Block of 7.5 Hours [DATE] (£101.25)" at bounding box center [417, 258] width 237 height 12
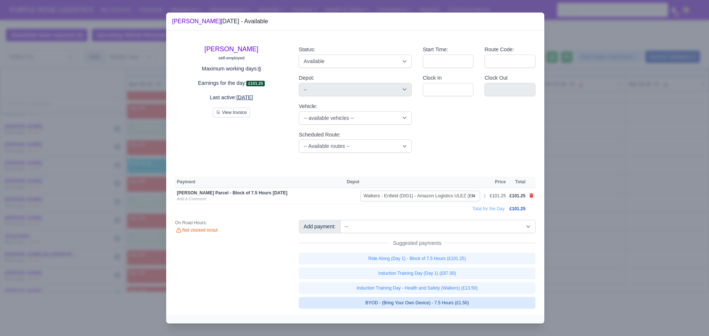
click at [427, 304] on link "BYOD - (Bring Your Own Device) - 7.5 Hours (£1.50)" at bounding box center [417, 303] width 237 height 12
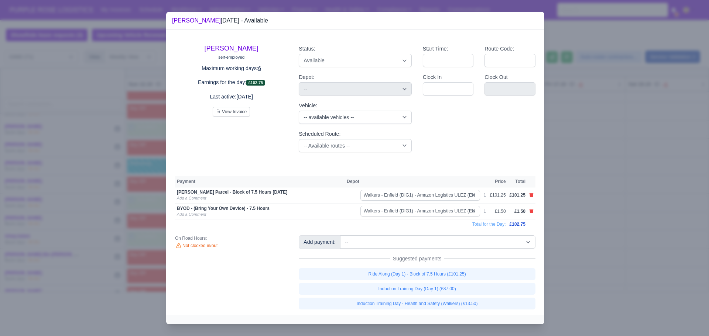
click at [633, 119] on div at bounding box center [354, 168] width 709 height 336
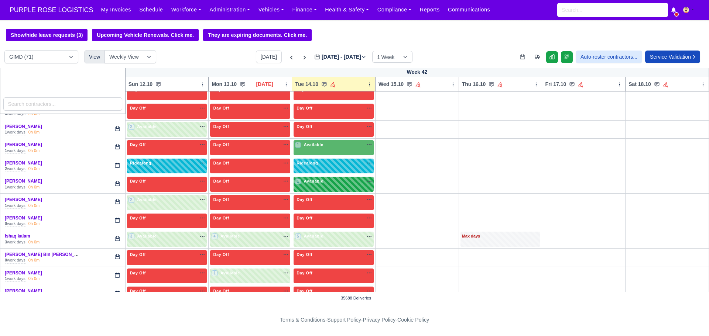
click at [336, 188] on div "1 Available" at bounding box center [334, 184] width 80 height 15
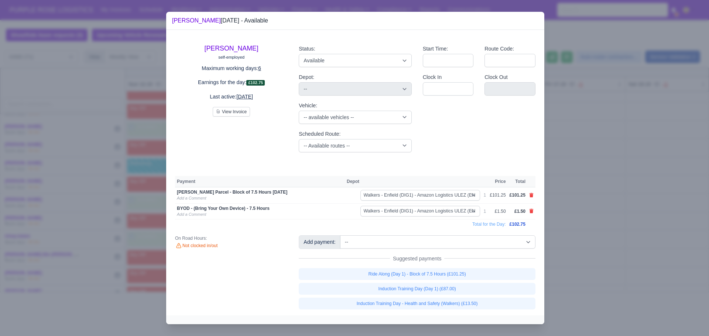
click at [614, 155] on div at bounding box center [354, 168] width 709 height 336
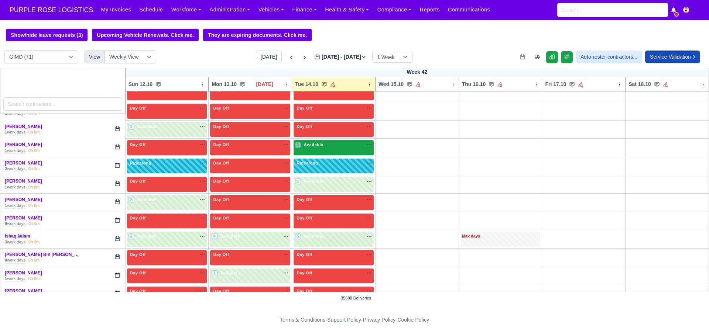
click at [340, 152] on div "1 Available" at bounding box center [334, 147] width 80 height 15
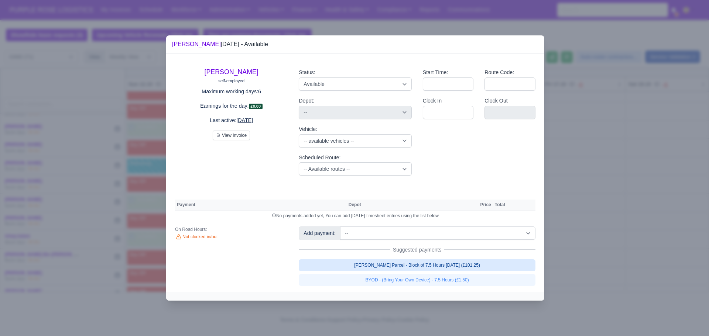
click at [435, 266] on link "[PERSON_NAME] Parcel - Block of 7.5 Hours [DATE] (£101.25)" at bounding box center [417, 266] width 237 height 12
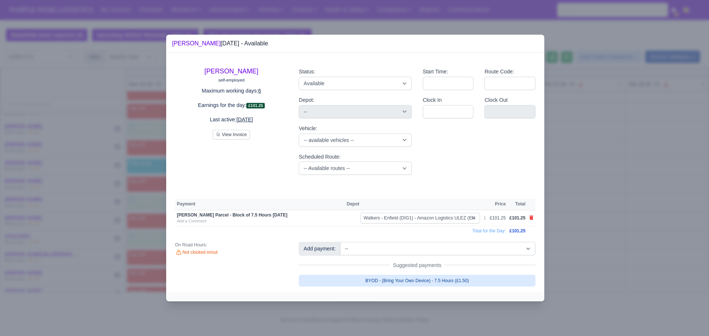
click at [436, 282] on link "BYOD - (Bring Your Own Device) - 7.5 Hours (£1.50)" at bounding box center [417, 281] width 237 height 12
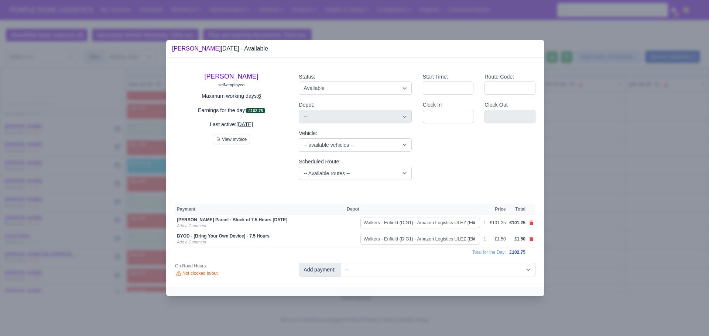
click at [588, 166] on div at bounding box center [354, 168] width 709 height 336
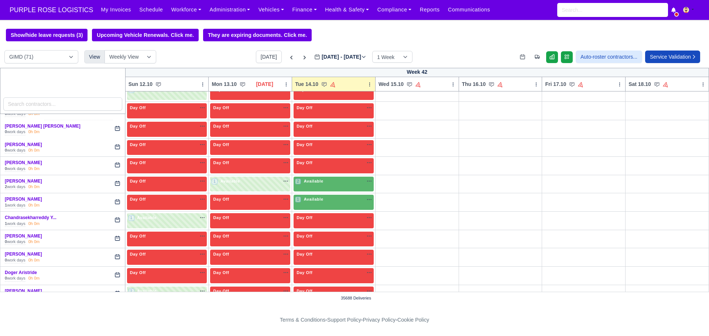
scroll to position [264, 0]
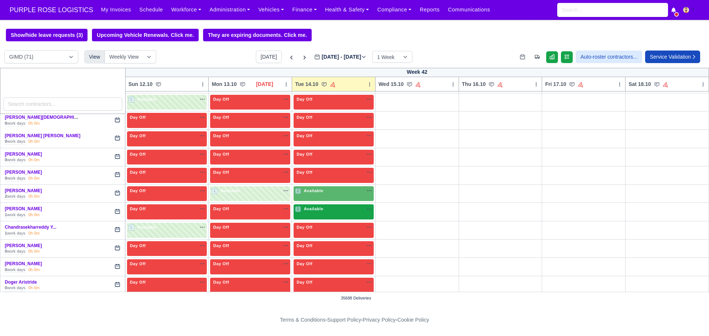
click at [331, 210] on div "1 Available na" at bounding box center [333, 209] width 77 height 6
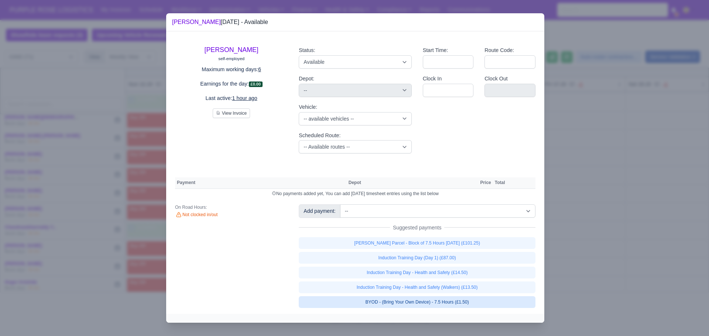
click at [425, 304] on link "BYOD - (Bring Your Own Device) - 7.5 Hours (£1.50)" at bounding box center [417, 302] width 237 height 12
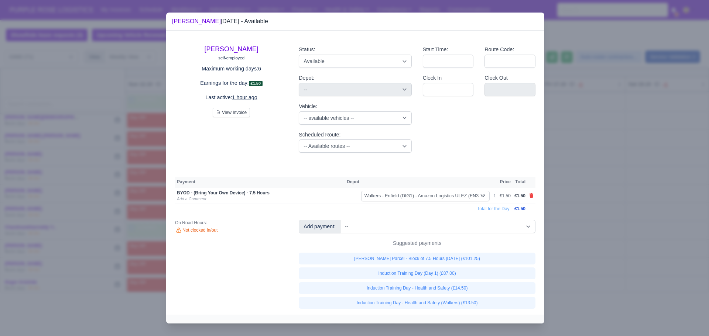
click at [407, 258] on link "[PERSON_NAME] Parcel - Block of 7.5 Hours [DATE] (£101.25)" at bounding box center [417, 259] width 237 height 12
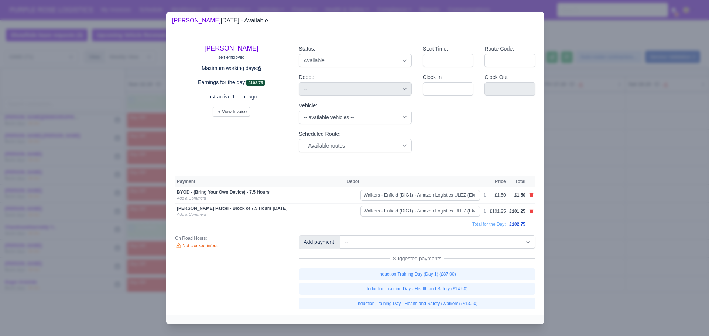
click at [604, 176] on div at bounding box center [354, 168] width 709 height 336
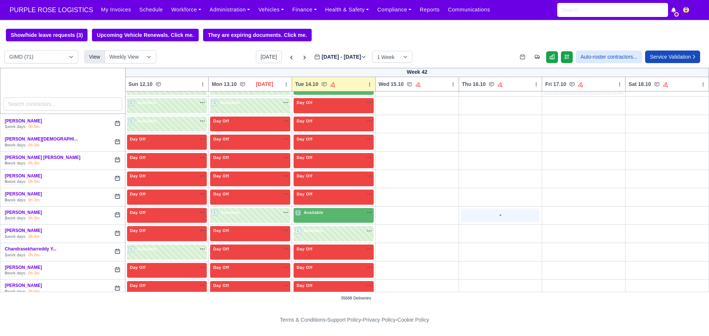
scroll to position [241, 0]
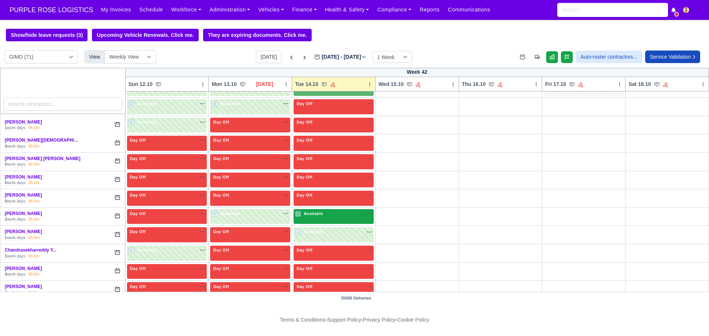
click at [327, 218] on div "2 Available na" at bounding box center [333, 215] width 77 height 8
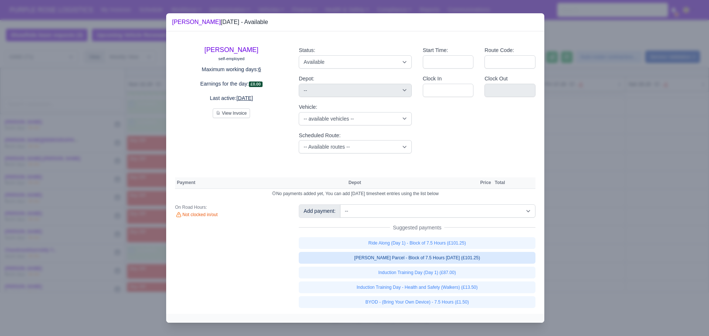
click at [410, 257] on link "[PERSON_NAME] Parcel - Block of 7.5 Hours [DATE] (£101.25)" at bounding box center [417, 258] width 237 height 12
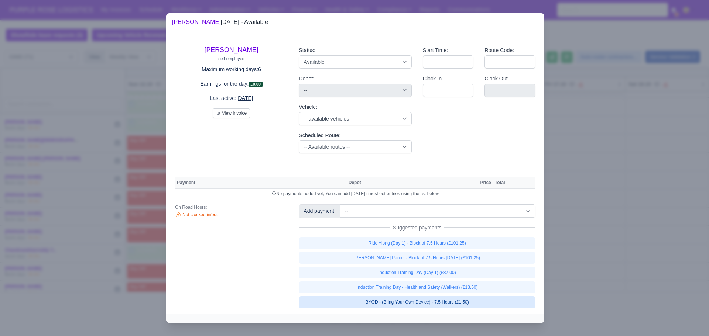
click at [419, 304] on link "BYOD - (Bring Your Own Device) - 7.5 Hours (£1.50)" at bounding box center [417, 302] width 237 height 12
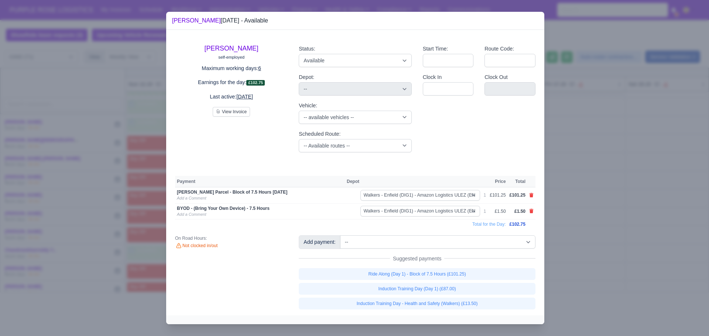
click at [596, 187] on div at bounding box center [354, 168] width 709 height 336
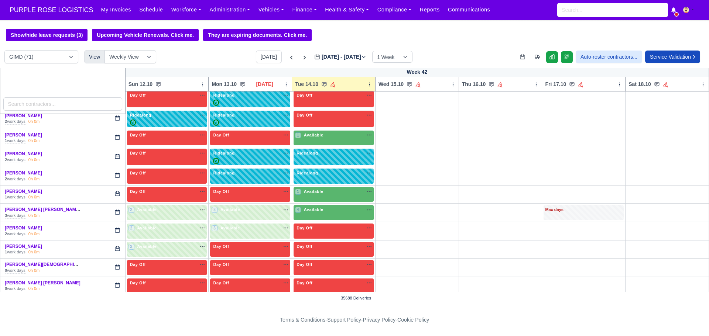
scroll to position [100, 0]
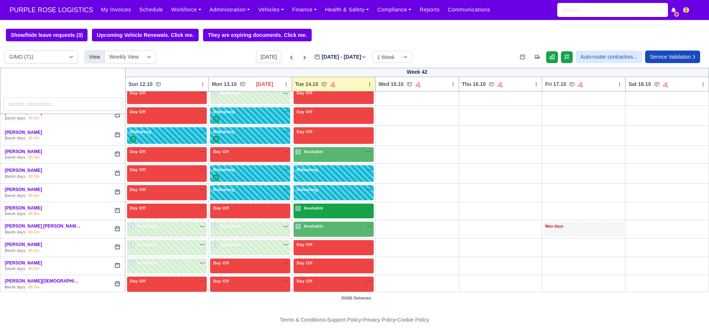
click at [334, 209] on div "1 Available na" at bounding box center [333, 208] width 77 height 6
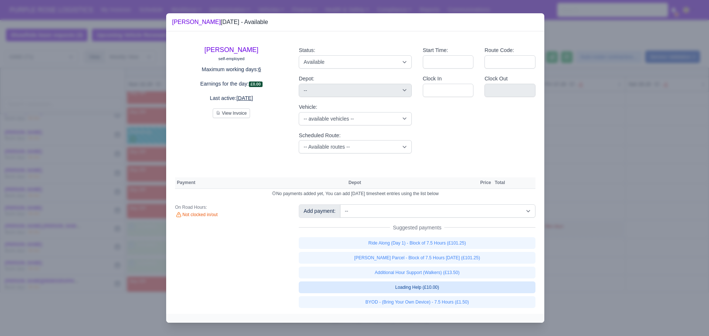
click at [416, 291] on link "Loading Help (£10.00)" at bounding box center [417, 288] width 237 height 12
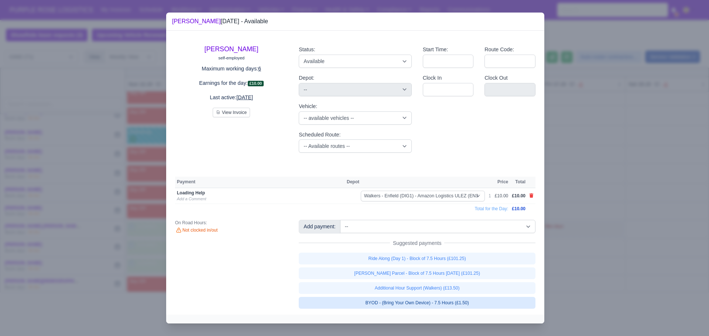
click at [416, 307] on link "BYOD - (Bring Your Own Device) - 7.5 Hours (£1.50)" at bounding box center [417, 303] width 237 height 12
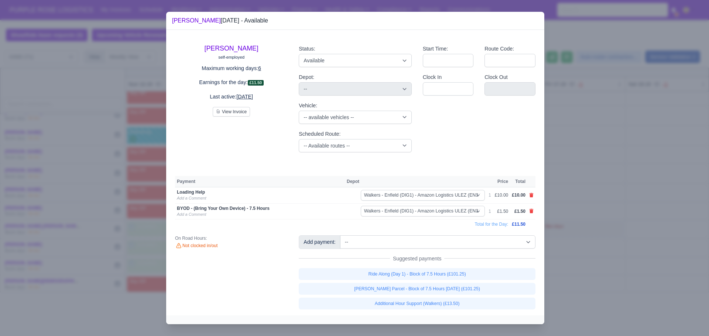
click at [413, 287] on link "[PERSON_NAME] Parcel - Block of 7.5 Hours [DATE] (£101.25)" at bounding box center [417, 289] width 237 height 12
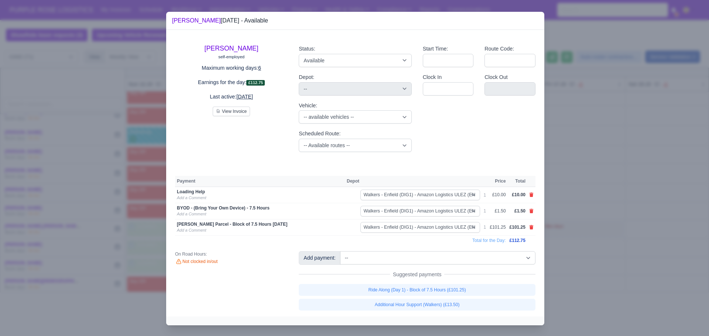
click at [600, 157] on div at bounding box center [354, 168] width 709 height 336
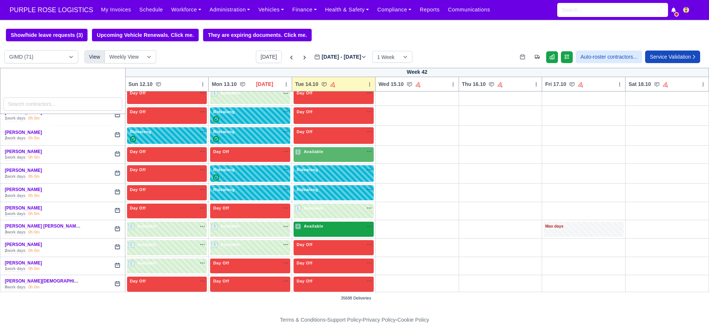
click at [335, 228] on div "4 Available na" at bounding box center [333, 226] width 77 height 6
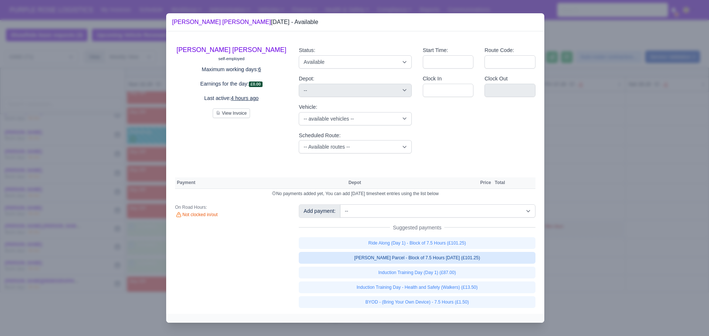
click at [420, 259] on link "[PERSON_NAME] Parcel - Block of 7.5 Hours [DATE] (£101.25)" at bounding box center [417, 258] width 237 height 12
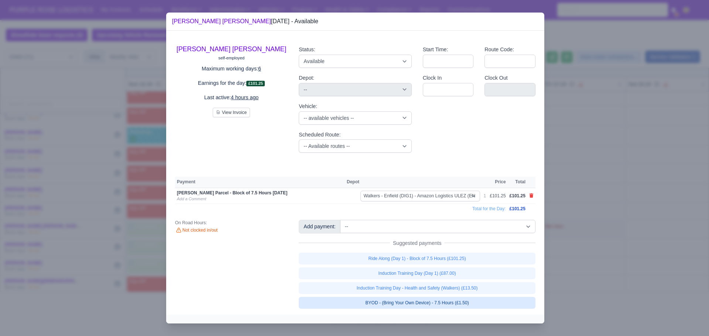
click at [415, 303] on link "BYOD - (Bring Your Own Device) - 7.5 Hours (£1.50)" at bounding box center [417, 303] width 237 height 12
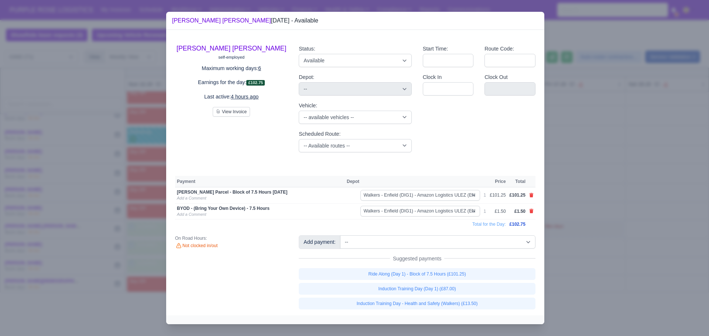
click at [561, 194] on div at bounding box center [354, 168] width 709 height 336
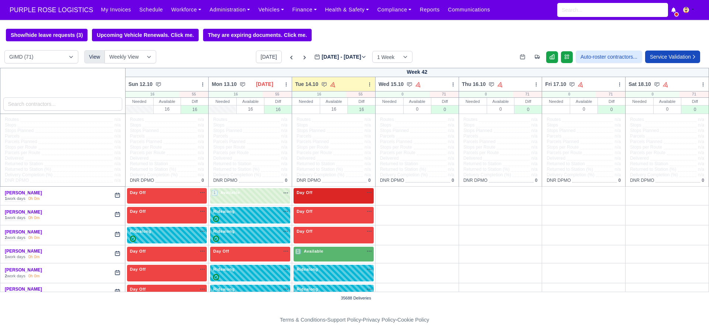
scroll to position [15, 0]
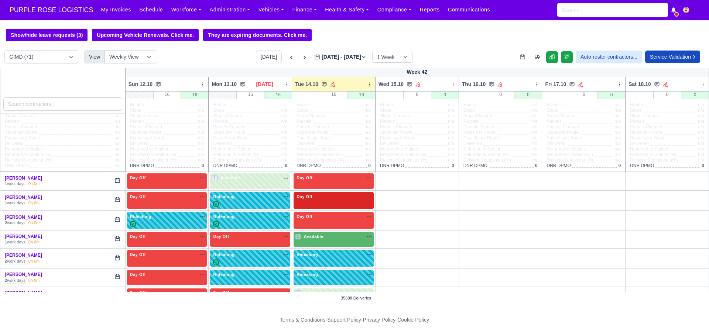
click at [331, 198] on div "Day Off Available" at bounding box center [333, 197] width 77 height 6
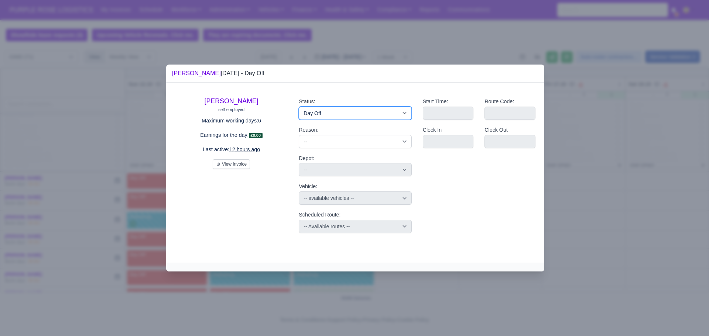
click at [349, 110] on select "Available Day Off Stand By Holiday Other Depot In Office OSM Ridealong Nursery …" at bounding box center [355, 113] width 113 height 13
click at [299, 107] on select "Available Day Off Stand By Holiday Other Depot In Office OSM Ridealong Nursery …" at bounding box center [355, 113] width 113 height 13
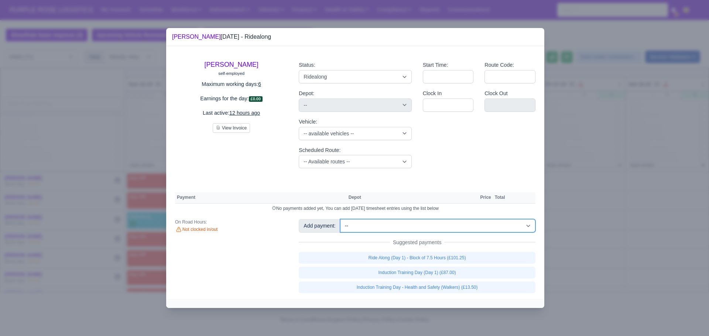
click at [372, 229] on select "-- Additional Hour Support (£14.50) Additional Hour Support (Walkers) (£13.50) …" at bounding box center [437, 225] width 195 height 13
click at [340, 219] on select "-- Additional Hour Support (£14.50) Additional Hour Support (Walkers) (£13.50) …" at bounding box center [437, 225] width 195 height 13
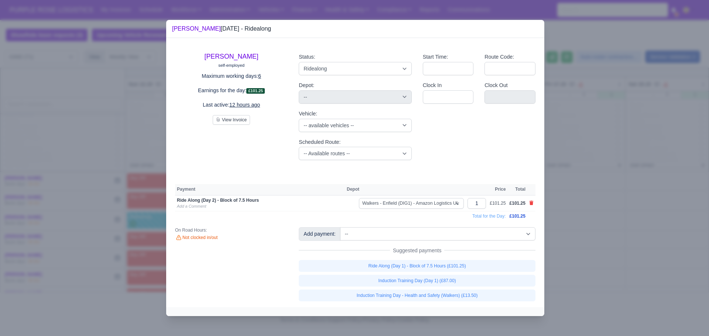
click at [609, 157] on div at bounding box center [354, 168] width 709 height 336
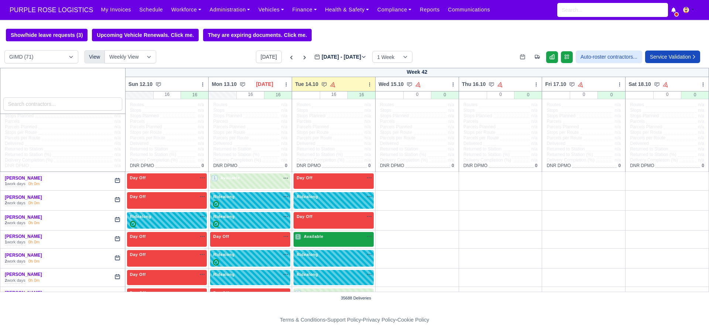
click at [333, 236] on div "1 Available na" at bounding box center [333, 237] width 77 height 6
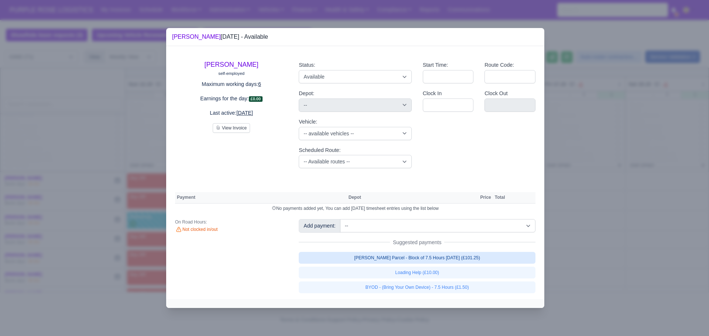
click at [409, 258] on link "[PERSON_NAME] Parcel - Block of 7.5 Hours [DATE] (£101.25)" at bounding box center [417, 258] width 237 height 12
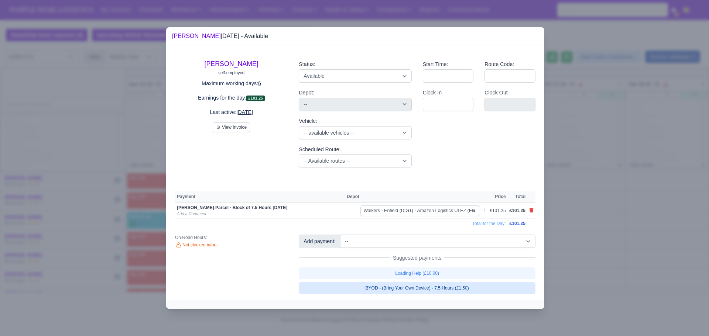
click at [418, 289] on link "BYOD - (Bring Your Own Device) - 7.5 Hours (£1.50)" at bounding box center [417, 288] width 237 height 12
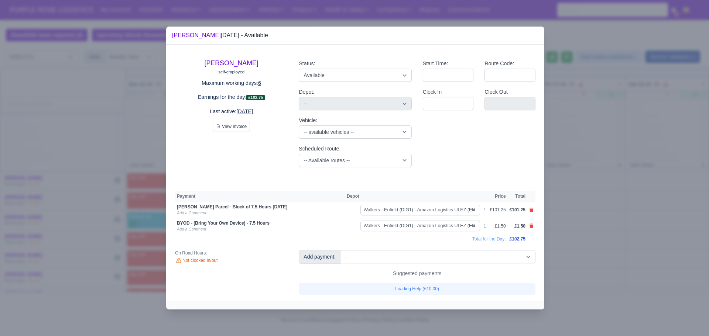
click at [569, 174] on div at bounding box center [354, 168] width 709 height 336
